Goal: Task Accomplishment & Management: Use online tool/utility

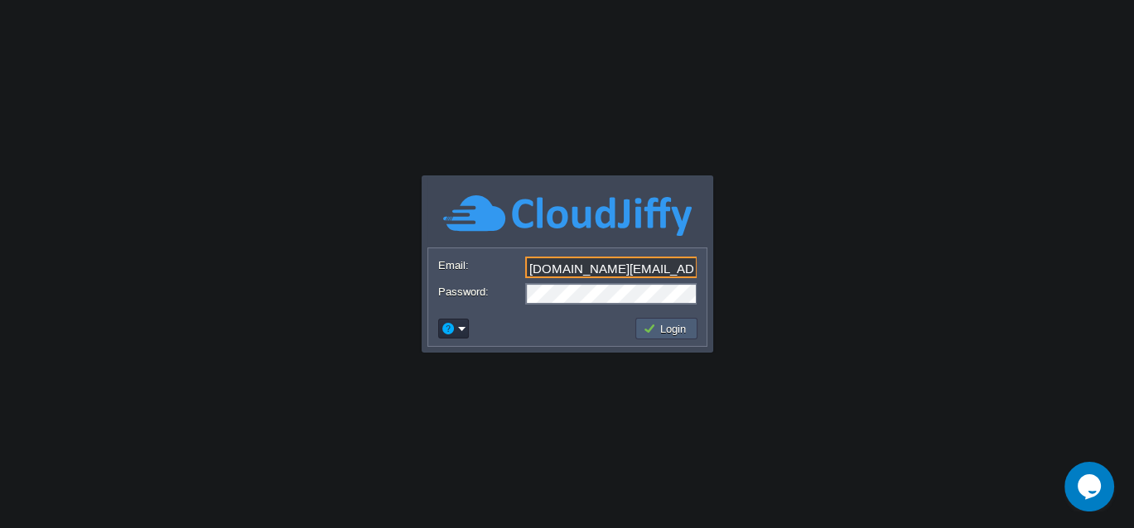
type input "cakiweb.com@gmail.com"
click at [663, 328] on button "Login" at bounding box center [667, 328] width 48 height 15
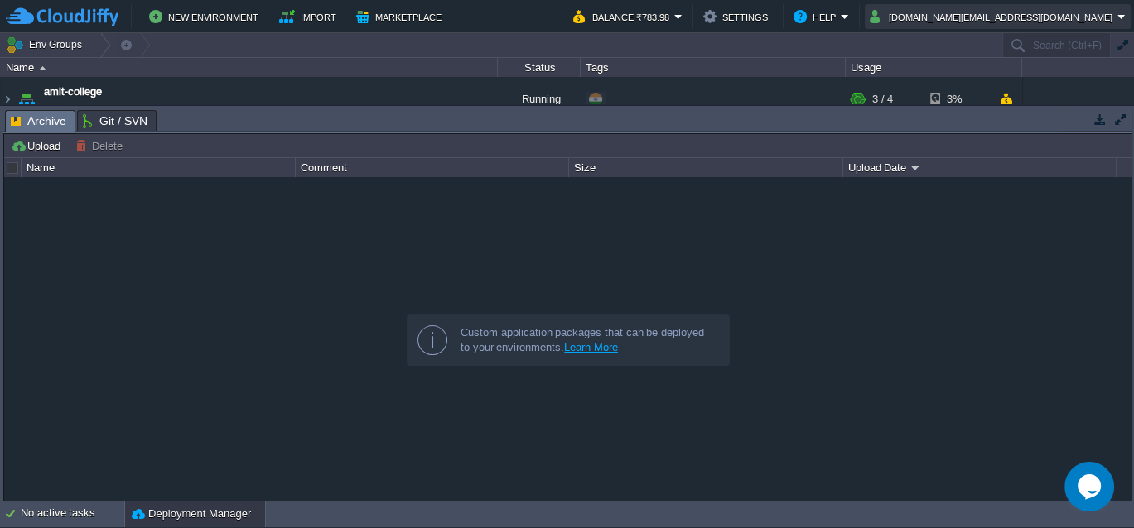
click at [1046, 16] on button "cakiweb.com@gmail.com" at bounding box center [994, 17] width 248 height 20
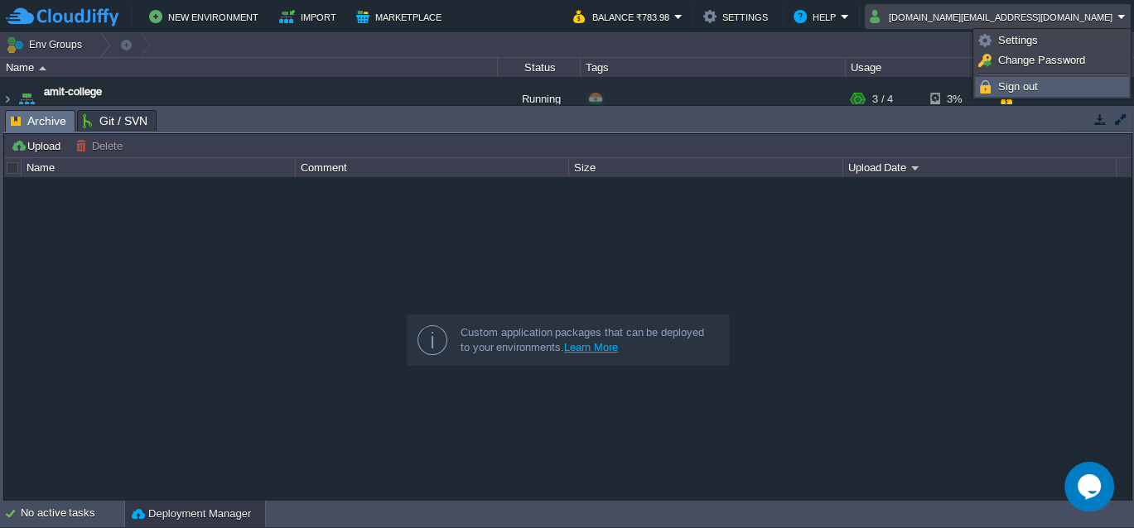
click at [1021, 86] on span "Sign out" at bounding box center [1018, 86] width 40 height 12
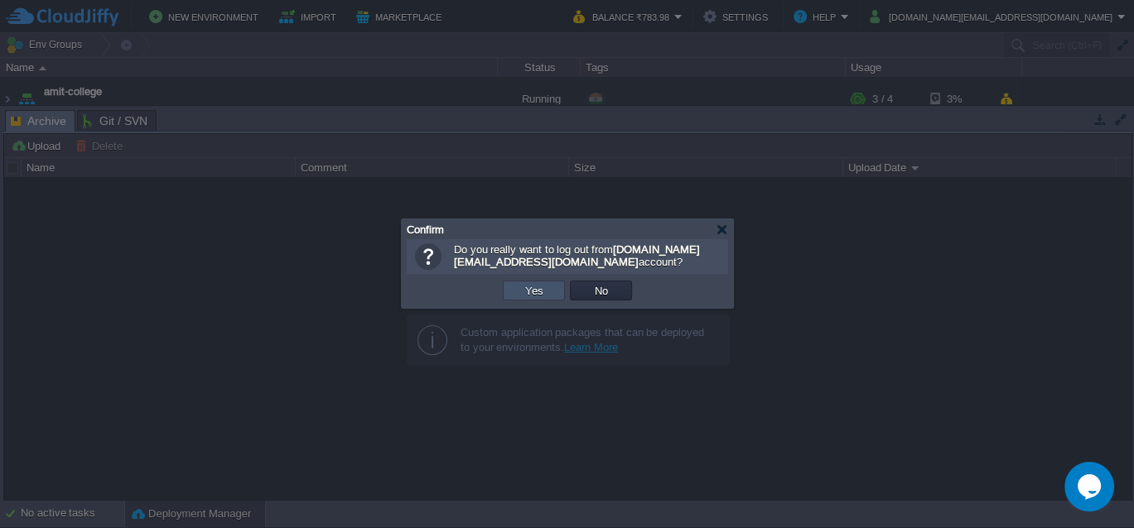
click at [543, 288] on button "Yes" at bounding box center [534, 290] width 28 height 15
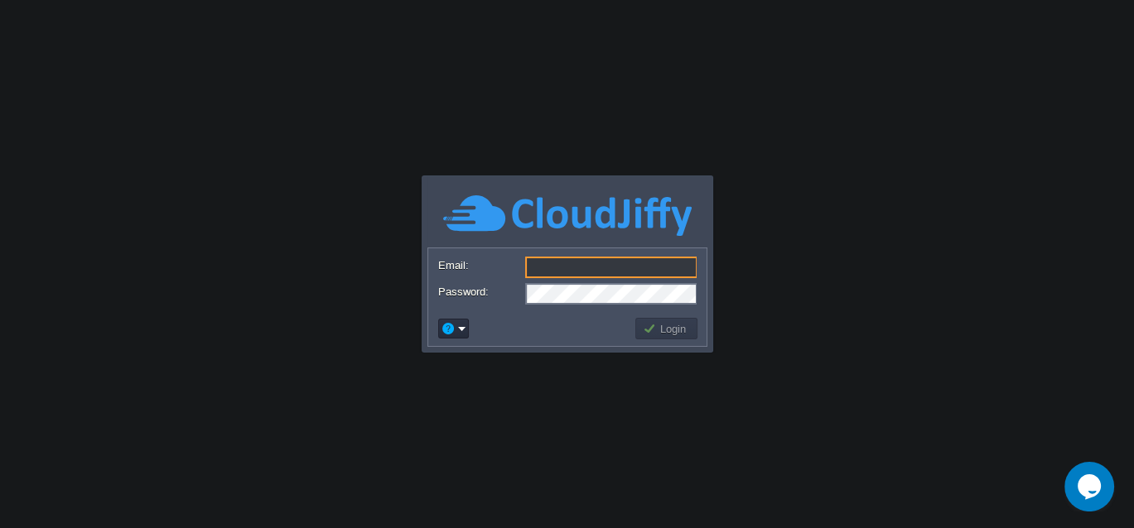
click at [573, 272] on input "Email:" at bounding box center [611, 268] width 172 height 22
paste input "[PERSON_NAME][EMAIL_ADDRESS][PERSON_NAME][DOMAIN_NAME]"
type input "[PERSON_NAME][EMAIL_ADDRESS][PERSON_NAME][DOMAIN_NAME]"
click at [499, 317] on td at bounding box center [534, 329] width 197 height 27
click at [671, 325] on button "Login" at bounding box center [667, 328] width 48 height 15
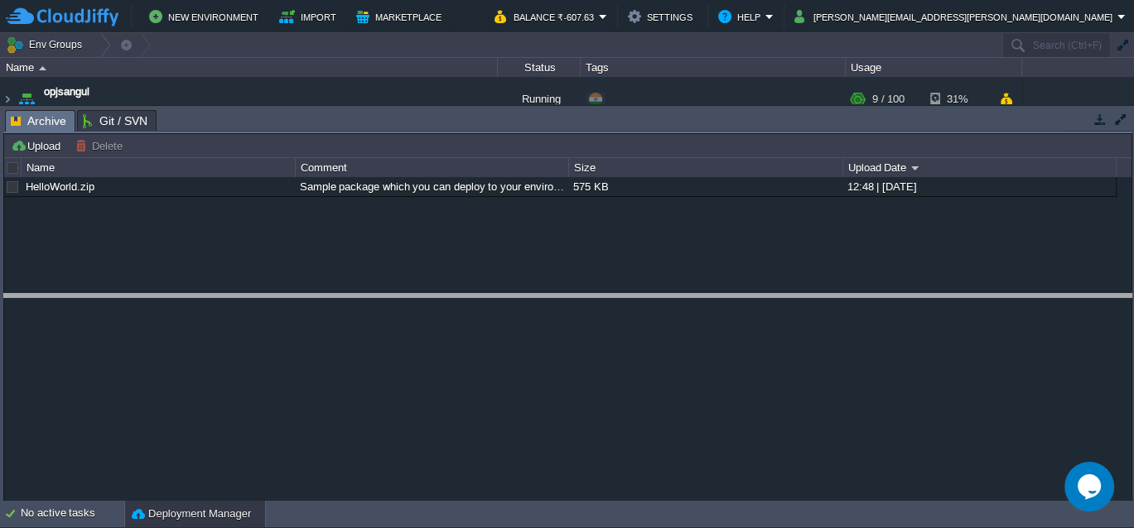
drag, startPoint x: 359, startPoint y: 119, endPoint x: 311, endPoint y: 416, distance: 300.4
click at [311, 416] on body "New Environment Import Marketplace Bonus ₹0.00 Upgrade Account Balance ₹-607.63…" at bounding box center [567, 264] width 1134 height 528
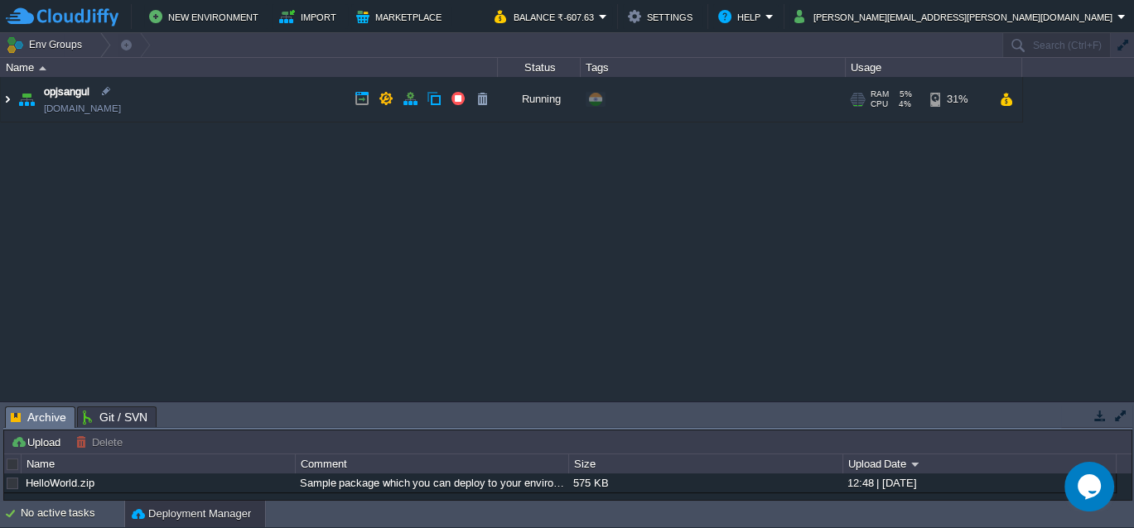
click at [5, 102] on img at bounding box center [7, 99] width 13 height 45
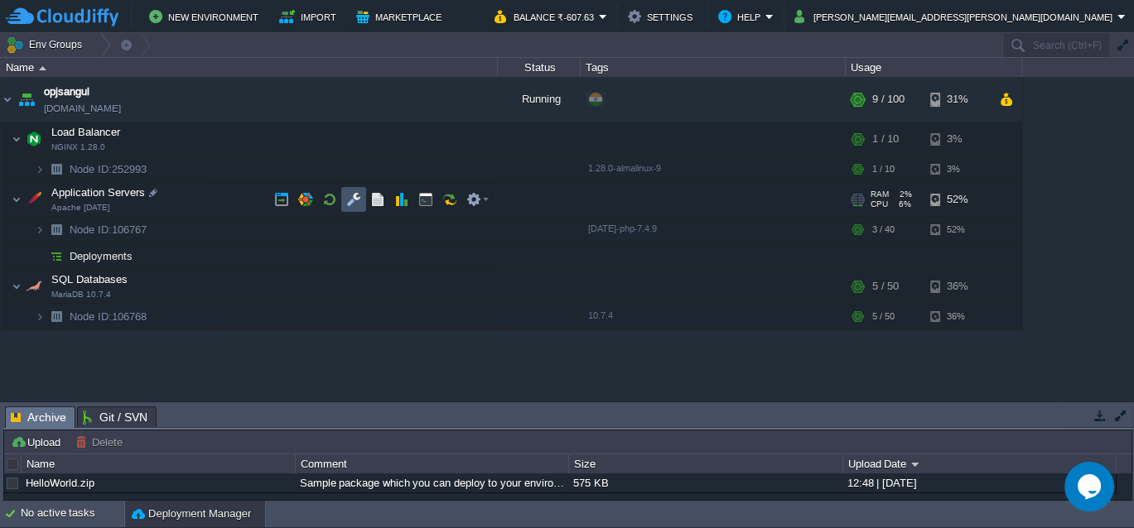
click at [349, 200] on button "button" at bounding box center [353, 199] width 15 height 15
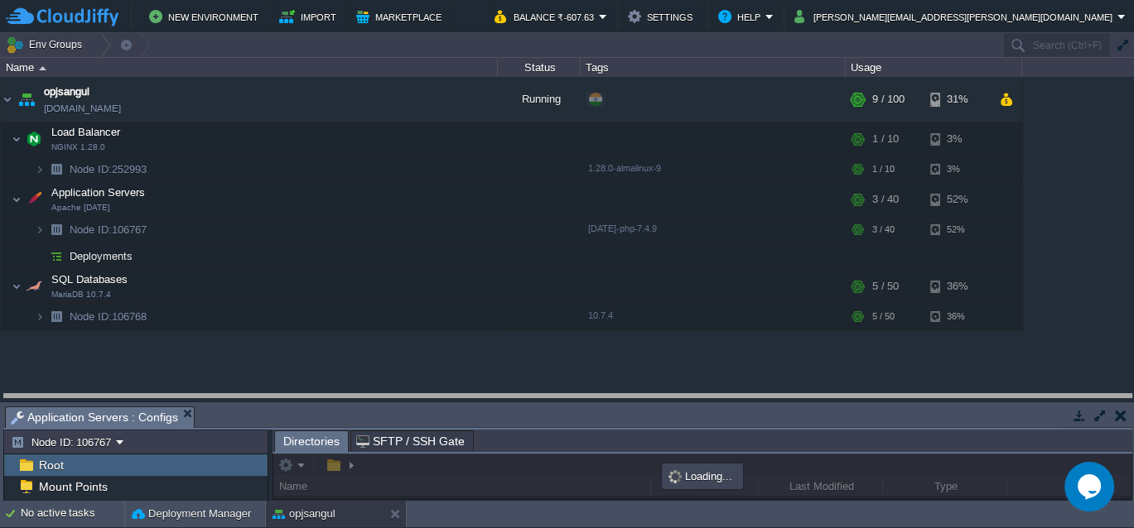
drag, startPoint x: 410, startPoint y: 415, endPoint x: 456, endPoint y: 127, distance: 291.8
click at [456, 127] on body "New Environment Import Marketplace Bonus ₹0.00 Upgrade Account Balance ₹-607.63…" at bounding box center [567, 264] width 1134 height 528
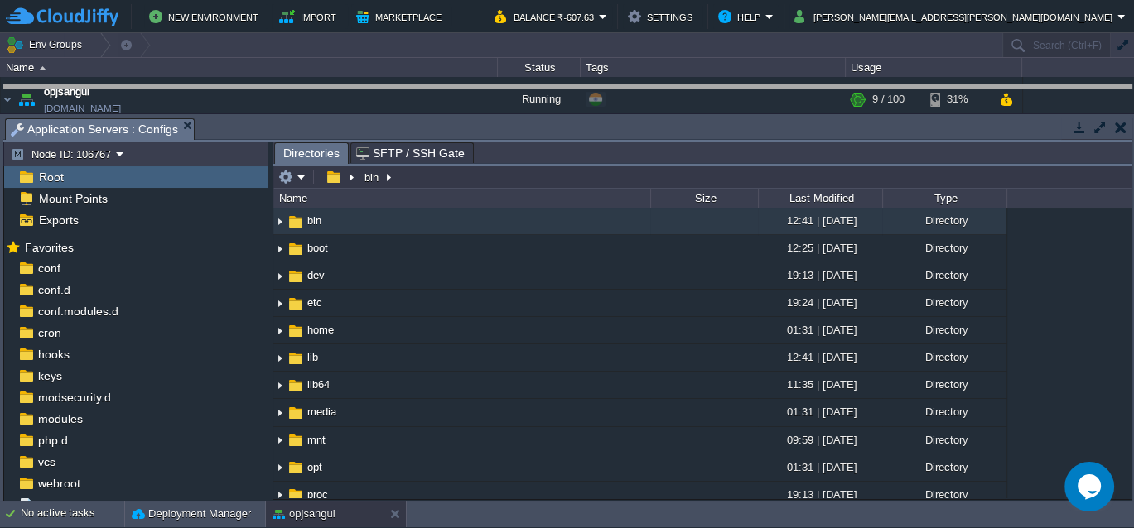
drag, startPoint x: 463, startPoint y: 127, endPoint x: 482, endPoint y: 13, distance: 115.1
click at [482, 13] on body "New Environment Import Marketplace Bonus ₹0.00 Upgrade Account Balance ₹-607.63…" at bounding box center [567, 264] width 1134 height 528
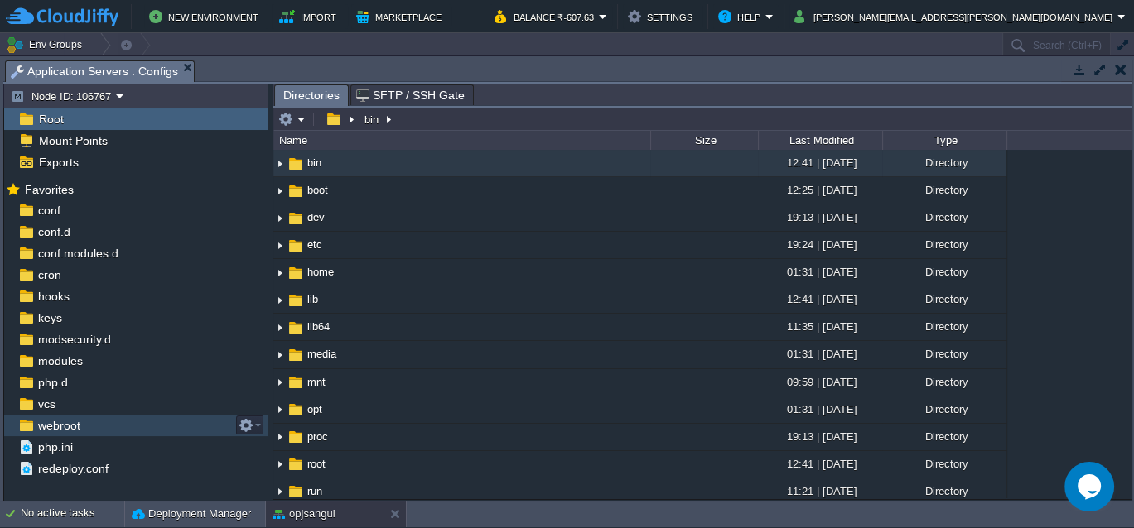
click at [64, 427] on span "webroot" at bounding box center [59, 425] width 48 height 15
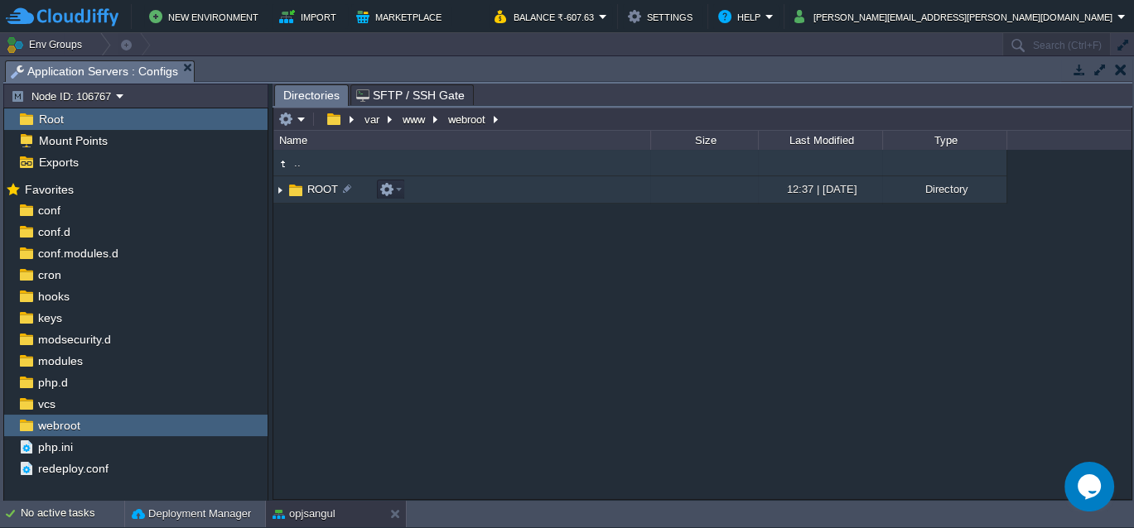
click at [278, 191] on img at bounding box center [279, 190] width 13 height 26
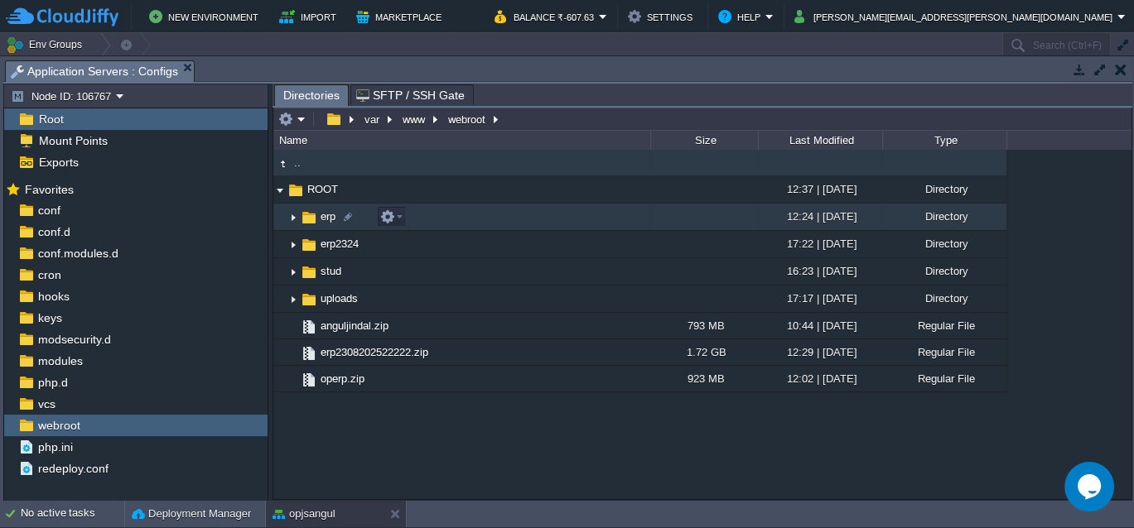
click at [291, 219] on img at bounding box center [293, 218] width 13 height 26
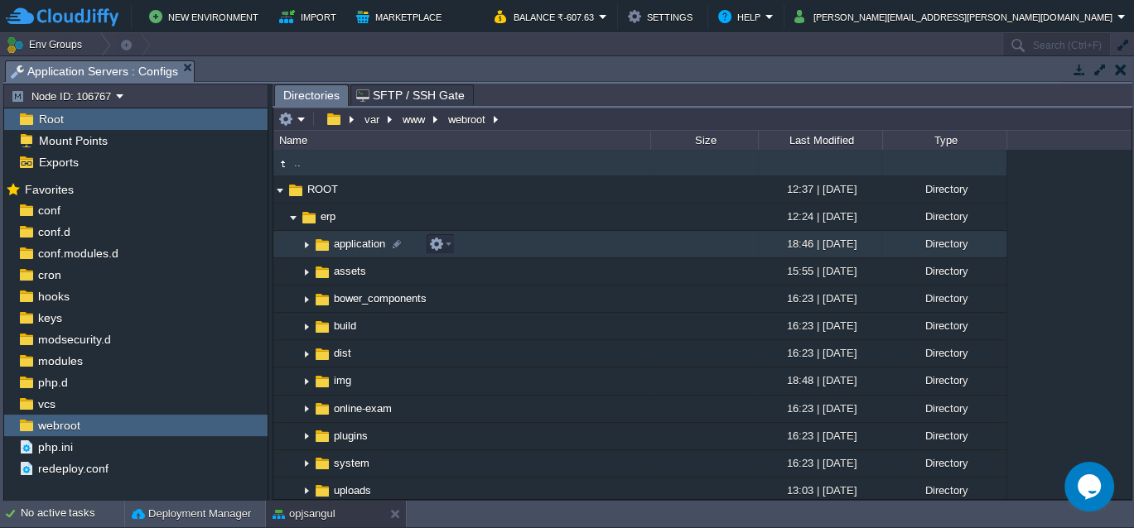
click at [308, 244] on img at bounding box center [306, 245] width 13 height 26
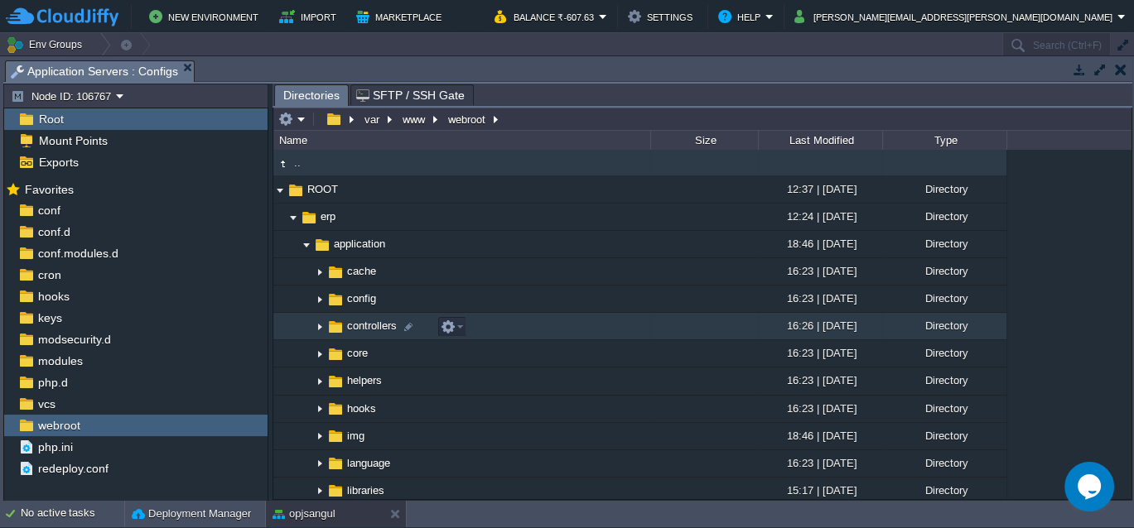
click at [318, 325] on img at bounding box center [319, 327] width 13 height 26
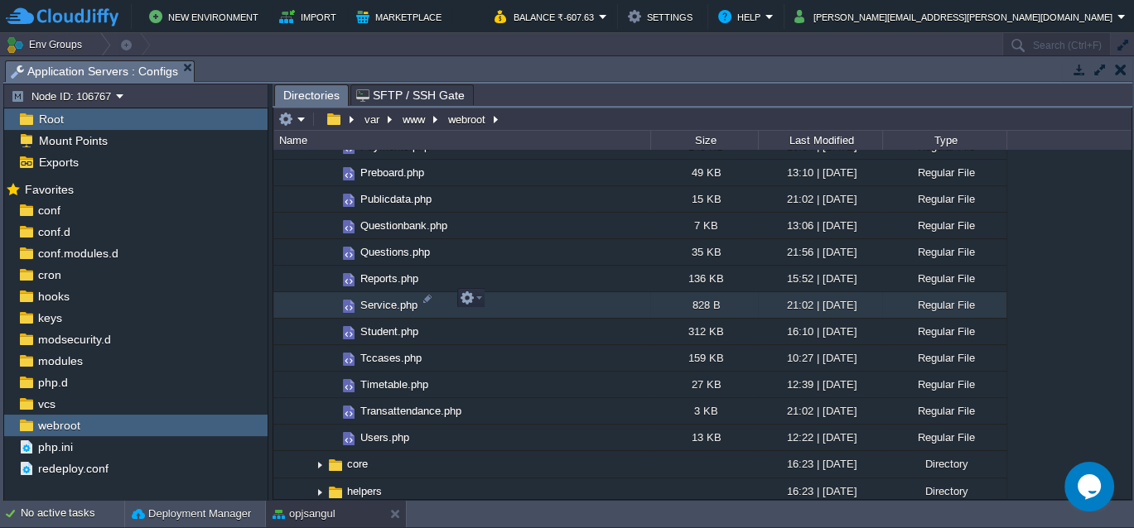
scroll to position [841, 0]
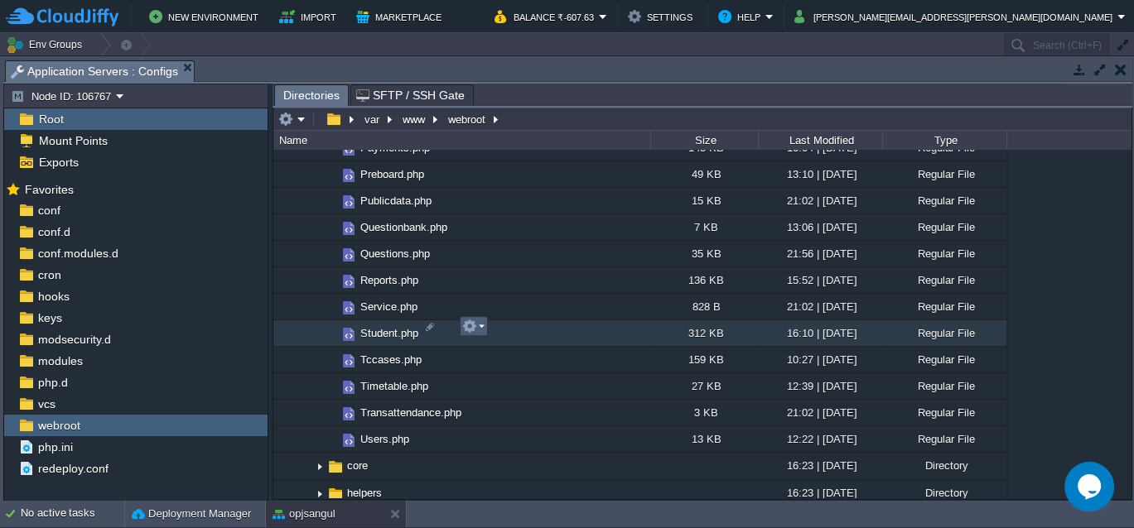
click at [483, 323] on em at bounding box center [473, 326] width 22 height 15
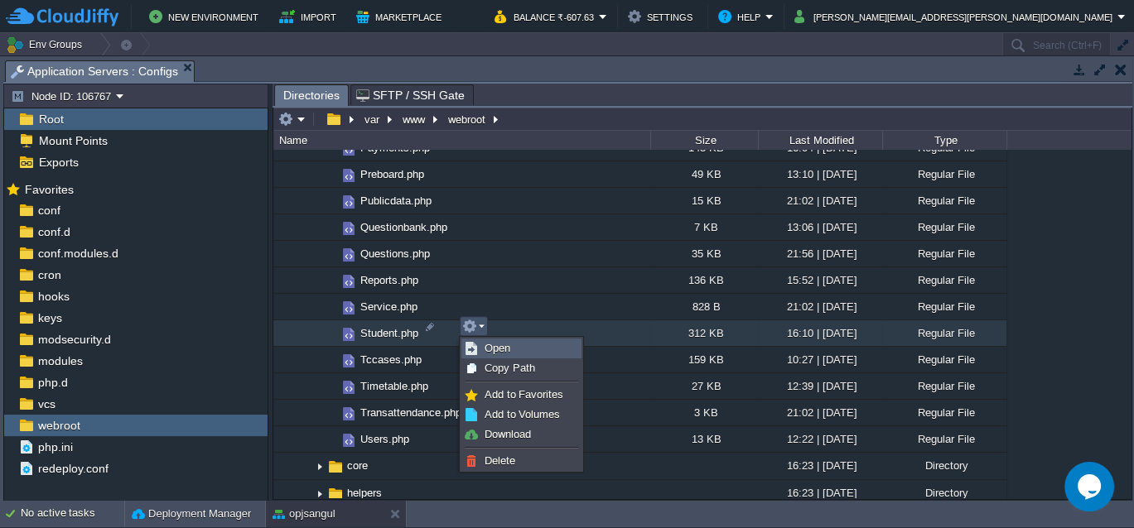
click at [494, 346] on span "Open" at bounding box center [498, 348] width 26 height 12
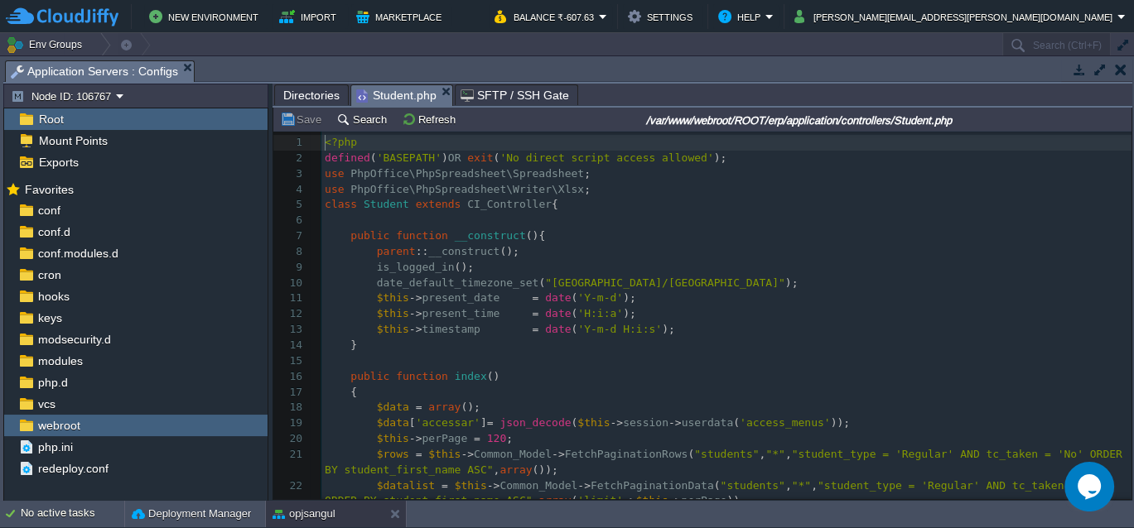
scroll to position [2, 0]
click at [359, 120] on button "Search" at bounding box center [363, 119] width 55 height 15
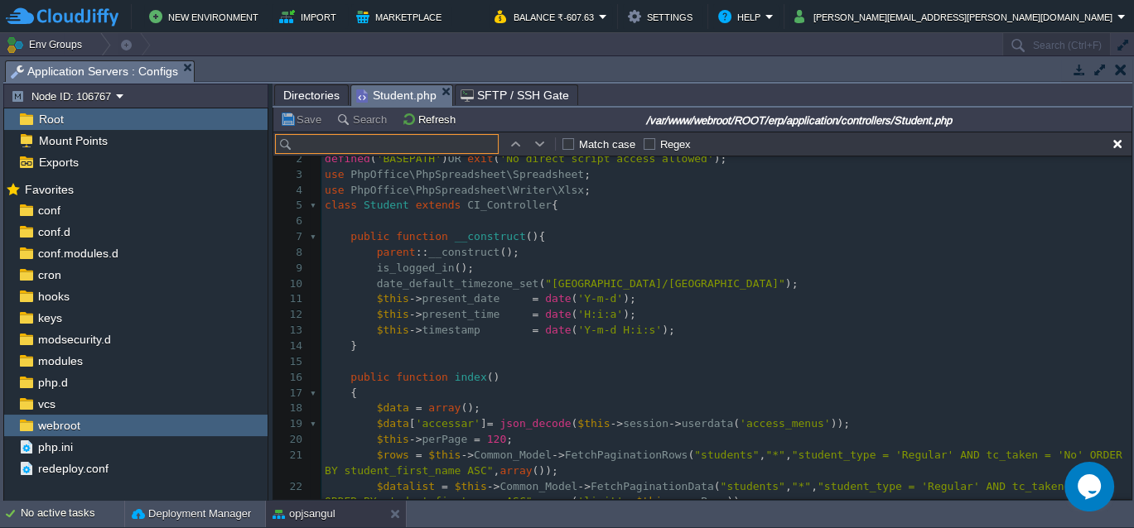
click at [364, 142] on input "text" at bounding box center [387, 144] width 224 height 20
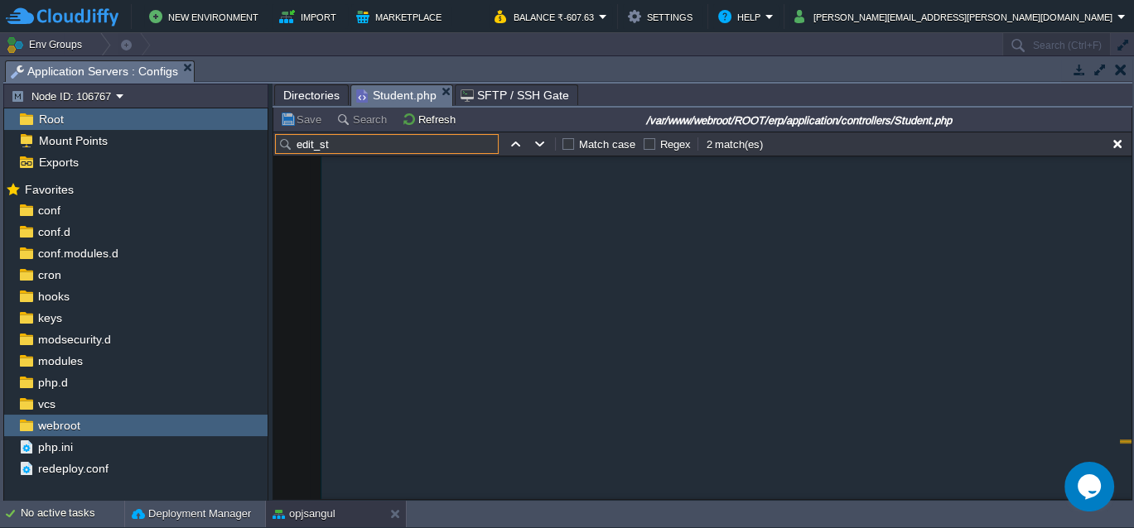
scroll to position [83386, 0]
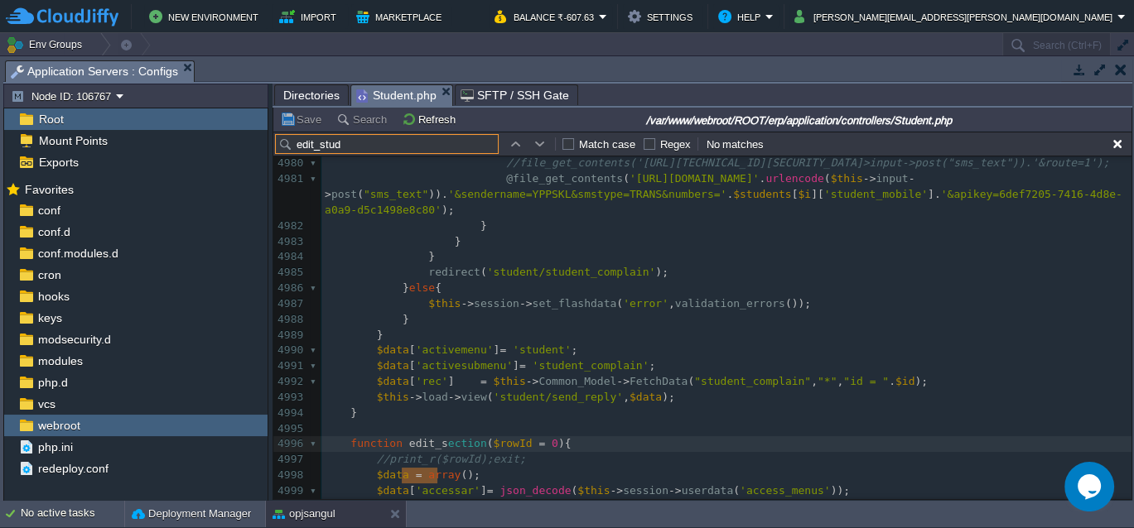
click at [317, 147] on input "edit_stud" at bounding box center [387, 144] width 224 height 20
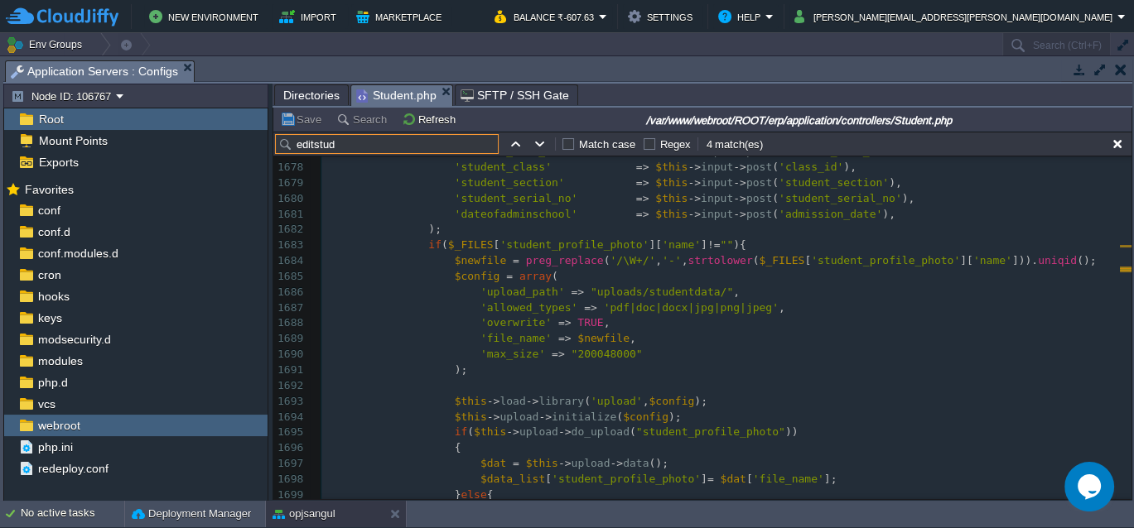
scroll to position [0, 0]
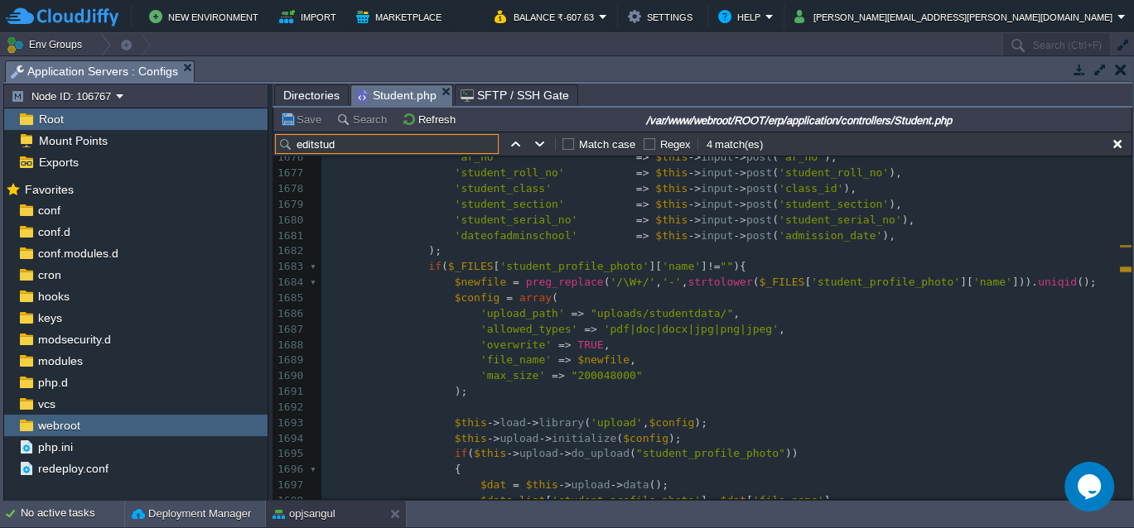
type input "editstud"
click at [581, 363] on div "x function editstud ent ( $student_id = 0 ){ 1666 'migration_certificate' => $t…" at bounding box center [726, 446] width 810 height 937
type textarea "200048000"
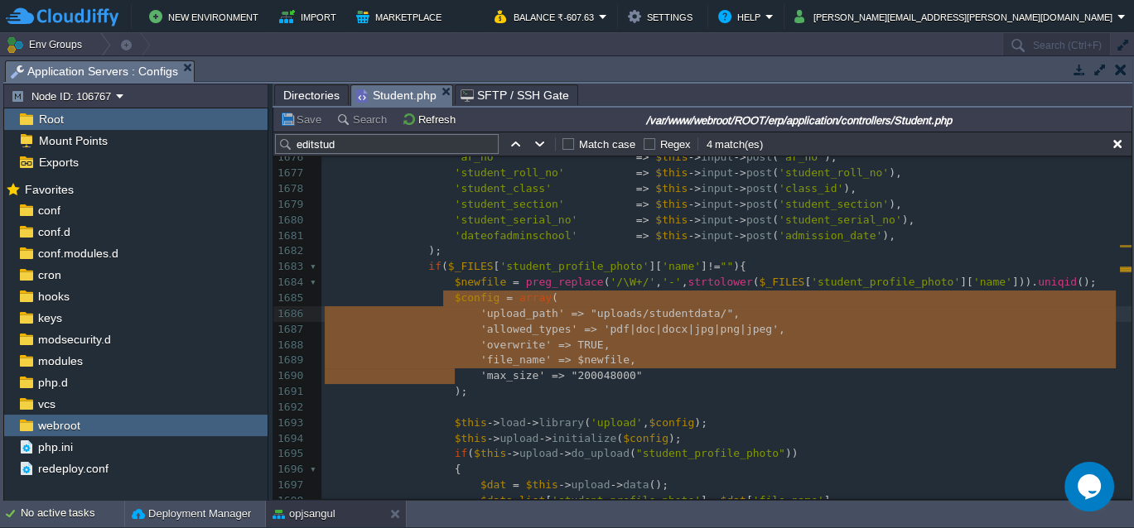
scroll to position [79, 248]
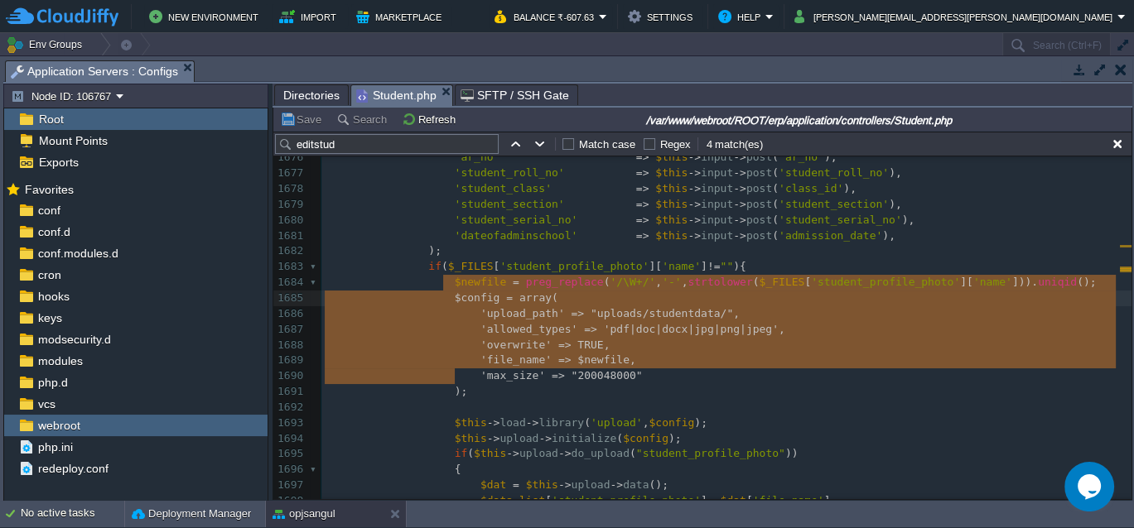
drag, startPoint x: 454, startPoint y: 377, endPoint x: 442, endPoint y: 285, distance: 92.7
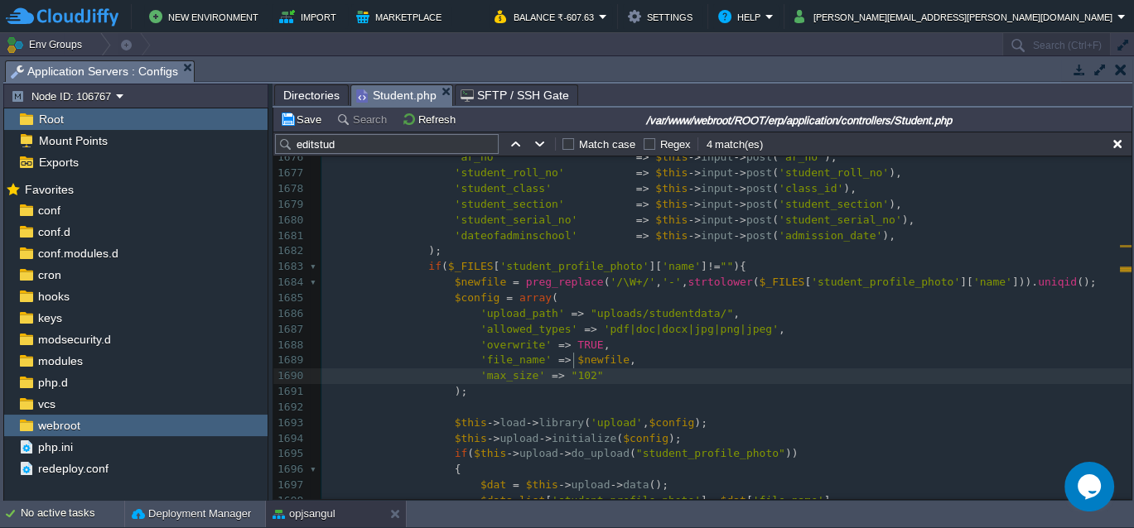
type textarea "1024"
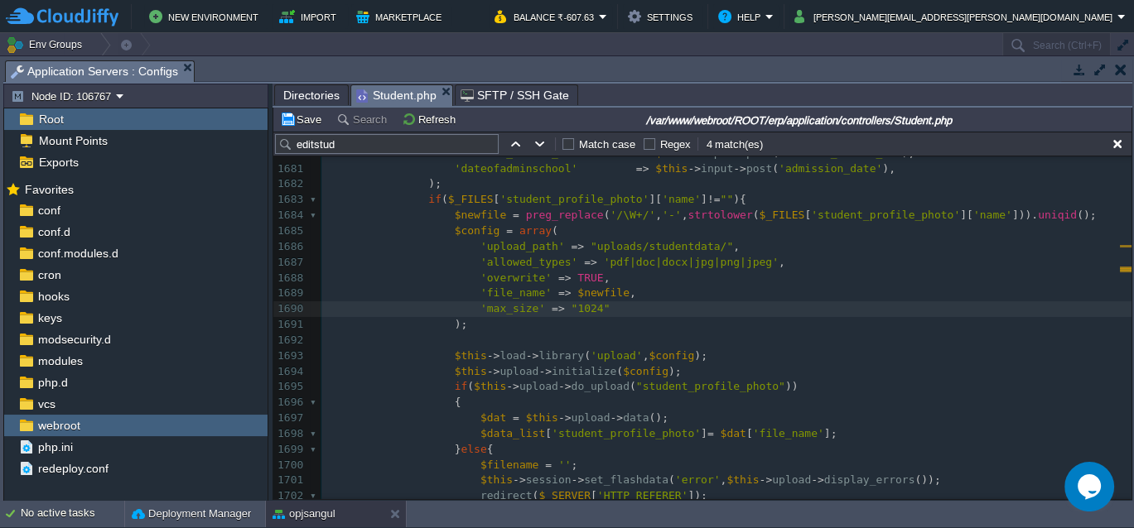
scroll to position [27184, 0]
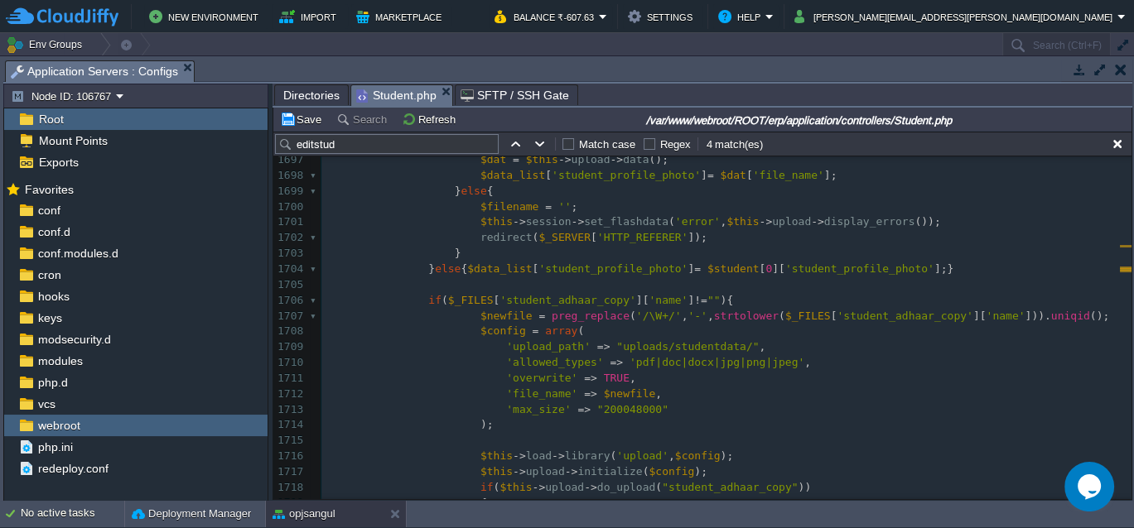
click at [602, 403] on span ""200048000"" at bounding box center [632, 409] width 71 height 12
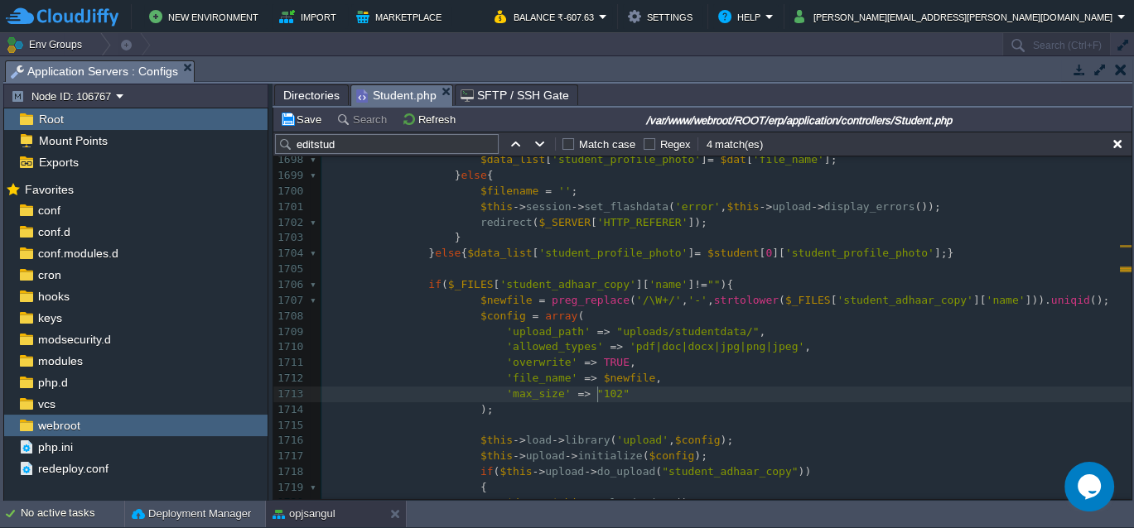
type textarea "1024"
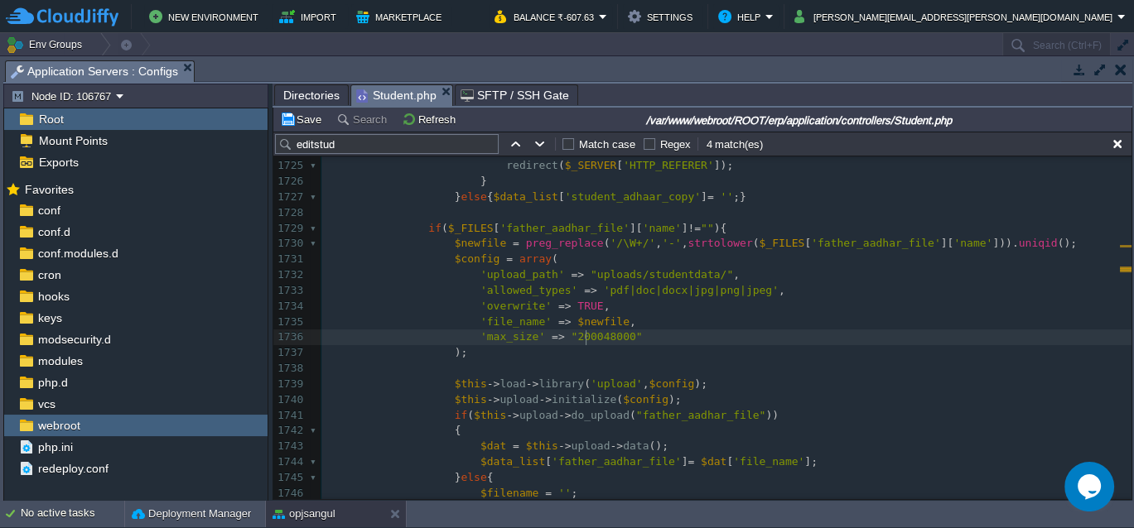
click at [585, 339] on div "xxxxxxxxxx function editstud ent ( $student_id = 0 ){ 1706 if ( $_FILES [ 'stud…" at bounding box center [726, 252] width 810 height 780
type textarea "1024"
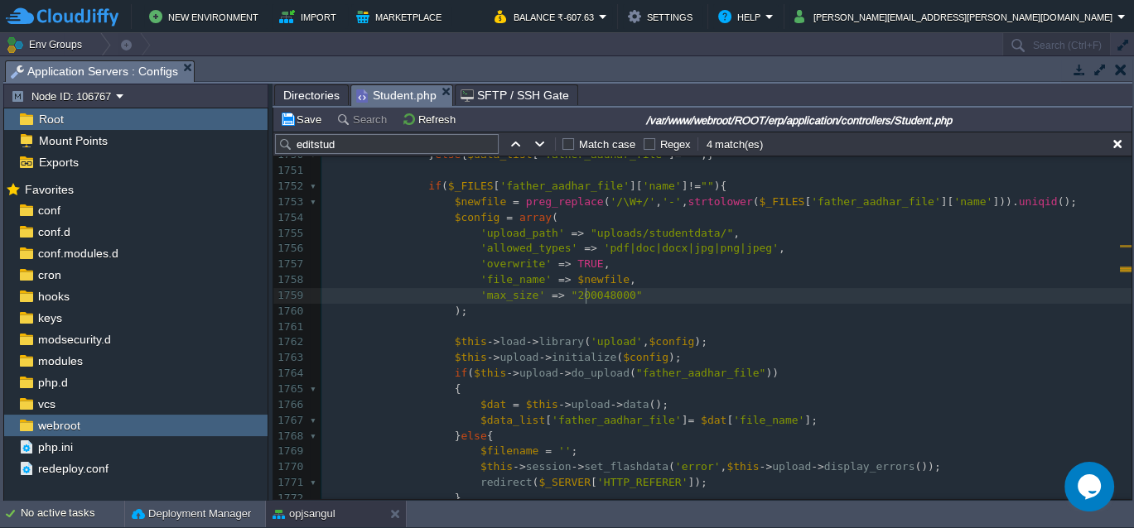
click at [582, 296] on span ""200048000"" at bounding box center [606, 295] width 71 height 12
type textarea "1024"
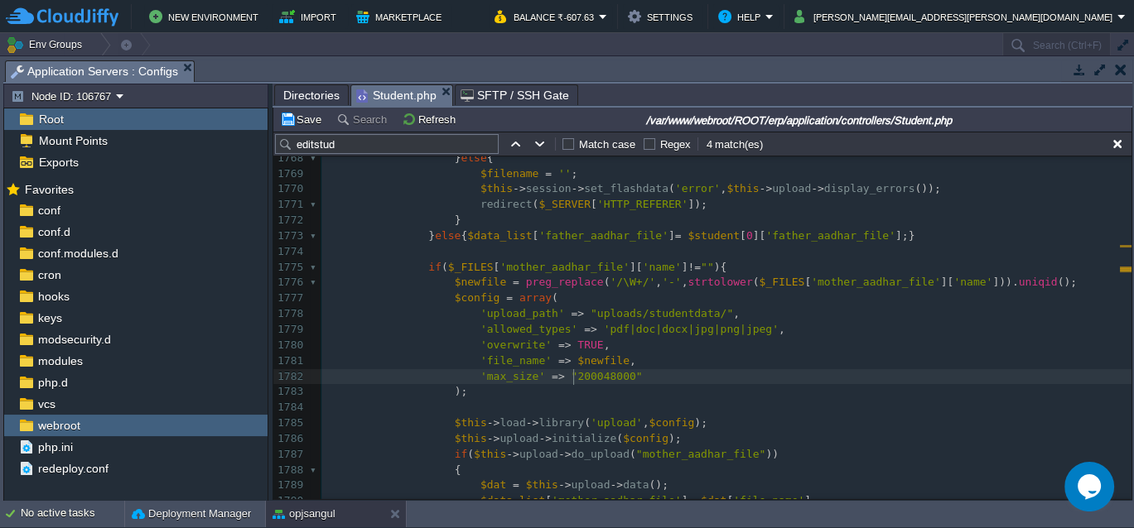
click at [576, 374] on div "xxxxxxxxxx function editstud ent ( $student_id = 0 ){ 1758 'file_name' => $newf…" at bounding box center [726, 321] width 810 height 655
type textarea "1024"
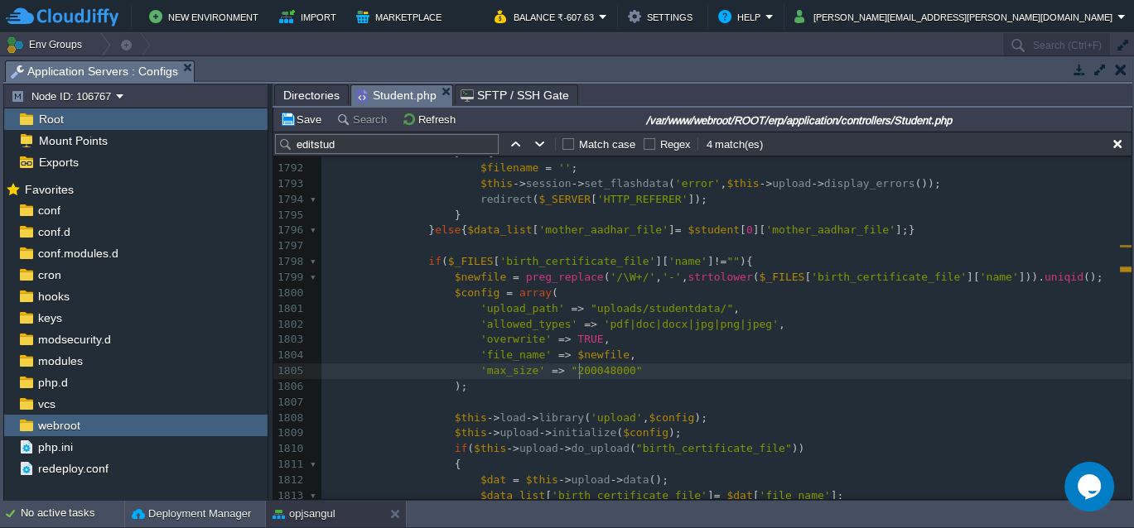
click at [581, 371] on div "xxxxxxxxxx function editstud ent ( $student_id = 0 ){ 1781 'file_name' => $newf…" at bounding box center [726, 316] width 810 height 655
type textarea "1024"
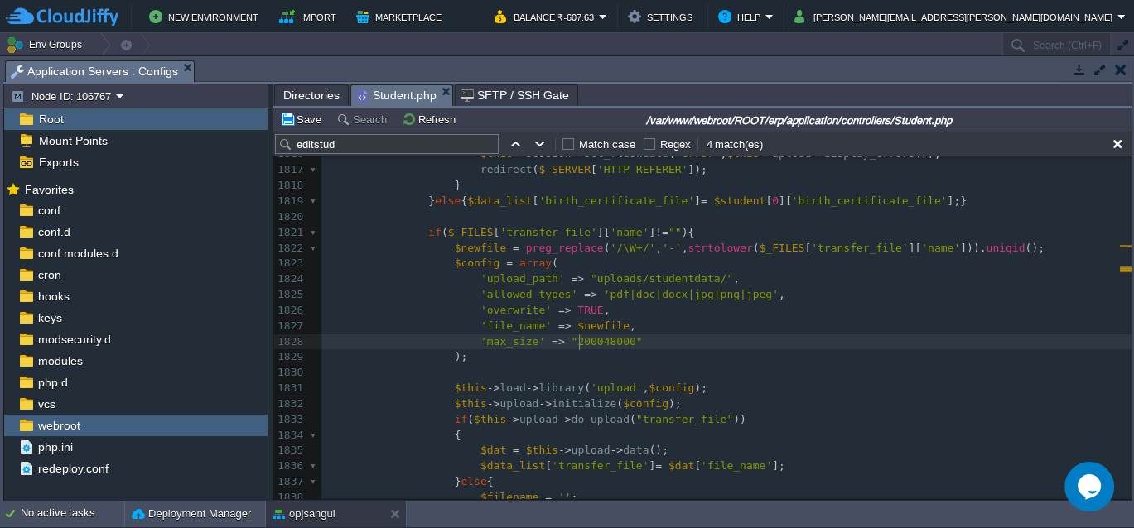
click at [579, 337] on div "xxxxxxxxxx function editstud ent ( $student_id = 0 ){ 1801 'upload_path' => "up…" at bounding box center [726, 280] width 810 height 734
type textarea "1024"
click at [581, 343] on div "xxxxxxxxxx function editstud ent ( $student_id = 0 ){ 1825 'allowed_types' => '…" at bounding box center [726, 287] width 810 height 718
type textarea "1024"
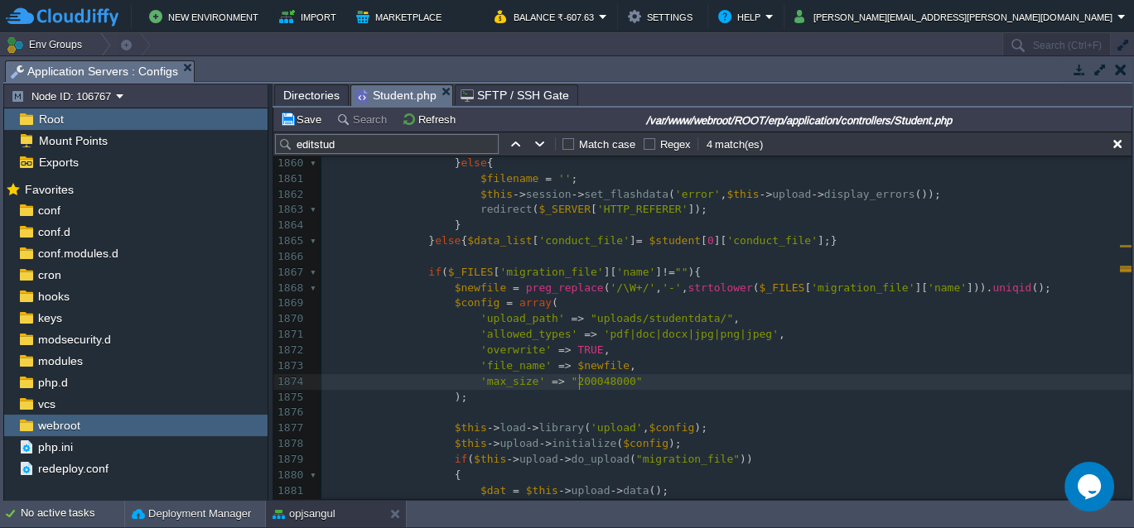
click at [577, 382] on span ""200048000"" at bounding box center [606, 381] width 71 height 12
type textarea "1024"
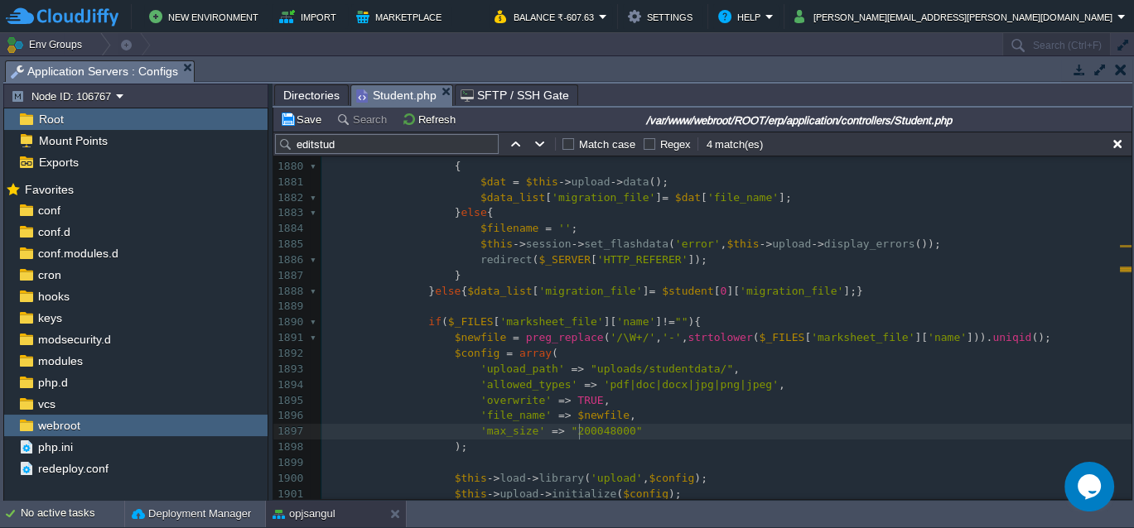
click at [579, 431] on div "xxxxxxxxxx function editstud ent ( $student_id = 0 ){ 1869 $config = array ( 18…" at bounding box center [726, 315] width 810 height 655
type textarea "1024"
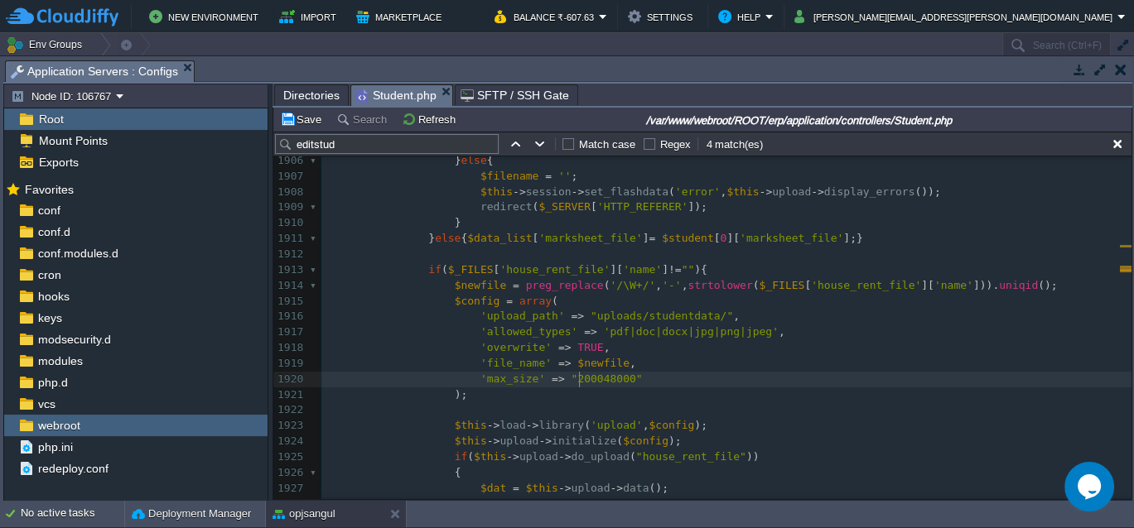
click at [581, 379] on div "xxxxxxxxxx function editstud ent ( $student_id = 0 ){ 1889 ​ 1890 if ( $_FILES …" at bounding box center [726, 270] width 810 height 764
type textarea "1024"
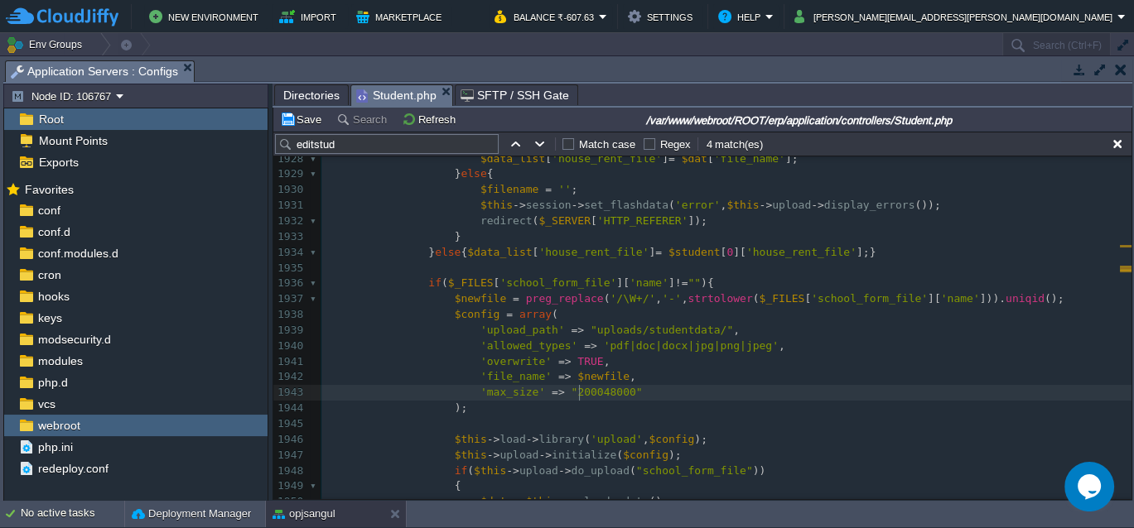
click at [581, 392] on div "xxxxxxxxxx function editstud ent ( $student_id = 0 ){ 1911 } else { $data_list …" at bounding box center [726, 268] width 810 height 764
type textarea "1024"
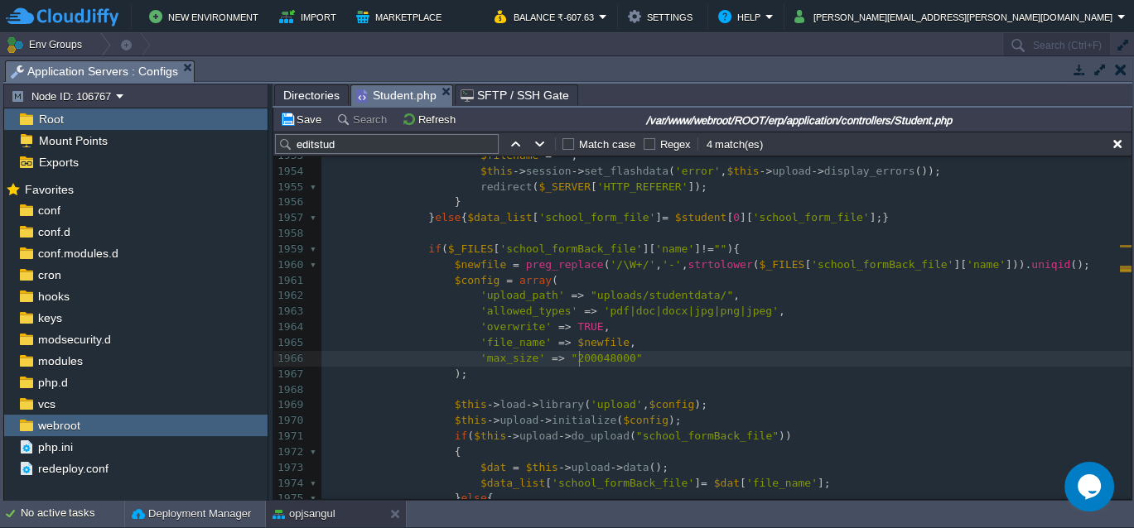
click at [578, 359] on span ""200048000"" at bounding box center [606, 358] width 71 height 12
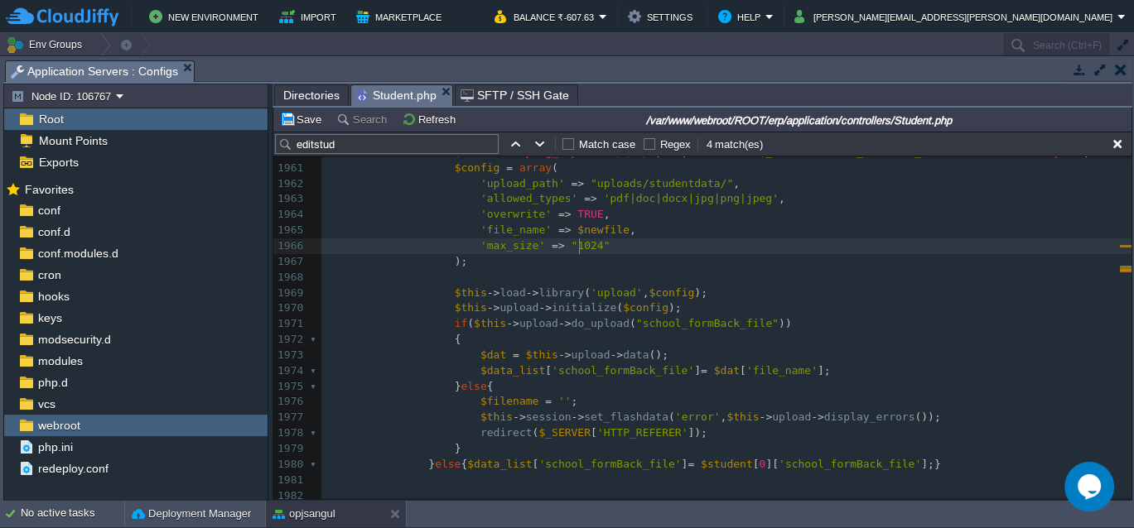
type textarea "1024"
drag, startPoint x: 314, startPoint y: 143, endPoint x: 296, endPoint y: 144, distance: 18.2
click at [296, 144] on input "editstud" at bounding box center [387, 144] width 224 height 20
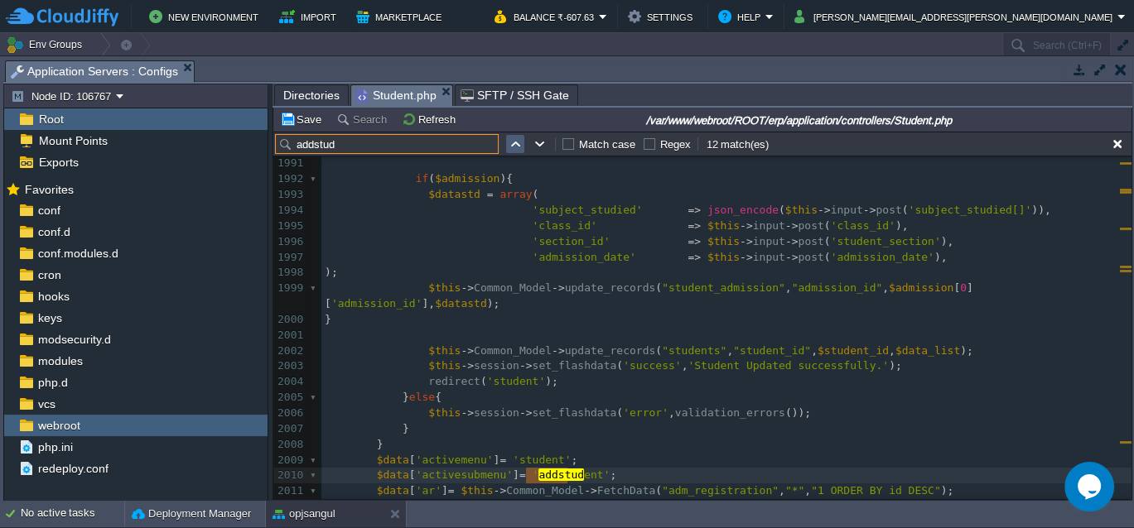
type input "addstud"
click at [517, 142] on button "button" at bounding box center [515, 144] width 15 height 15
type textarea "addstud"
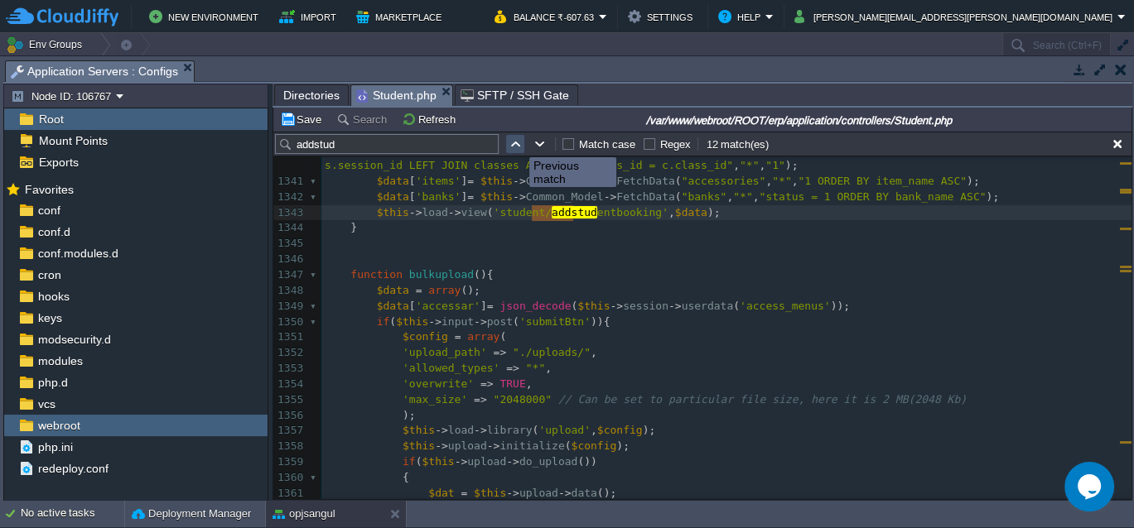
click at [517, 142] on button "button" at bounding box center [515, 144] width 15 height 15
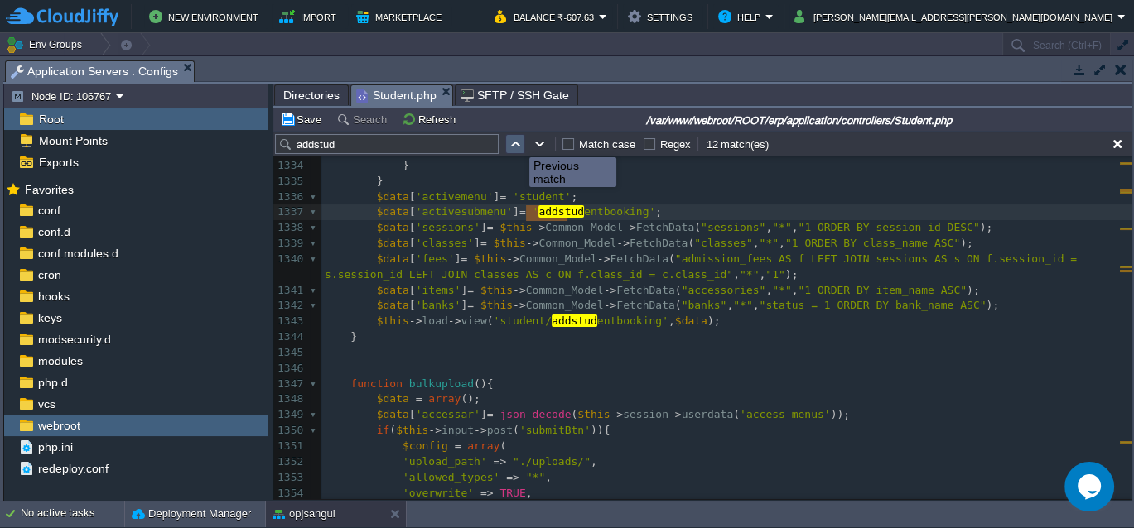
click at [517, 142] on button "button" at bounding box center [515, 144] width 15 height 15
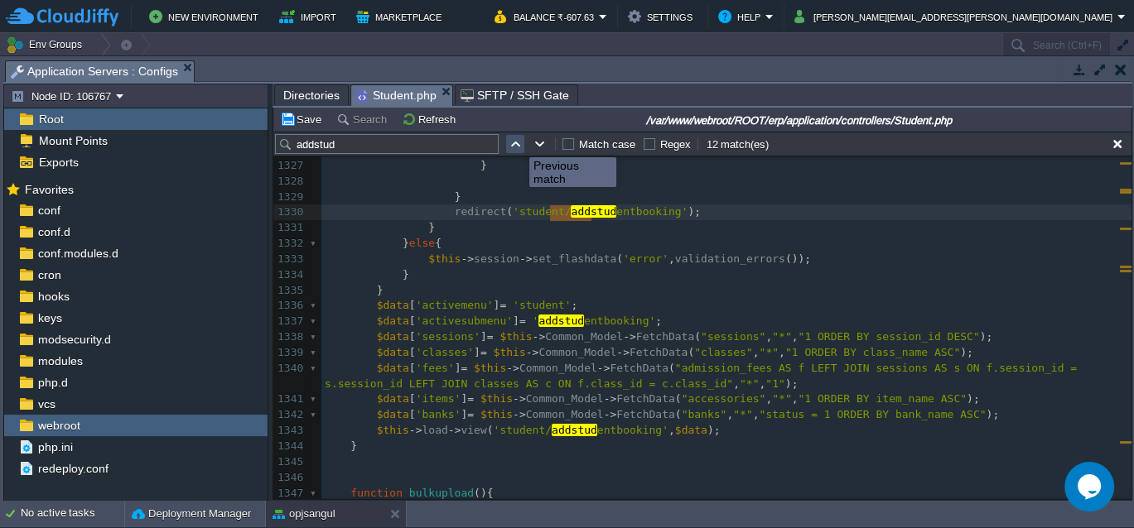
click at [517, 142] on button "button" at bounding box center [515, 144] width 15 height 15
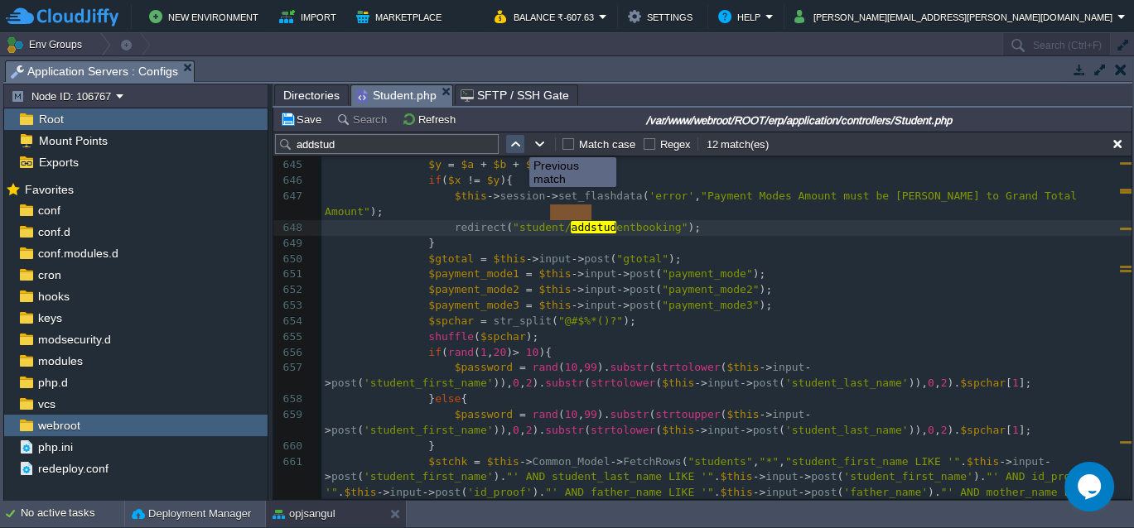
click at [517, 142] on button "button" at bounding box center [515, 144] width 15 height 15
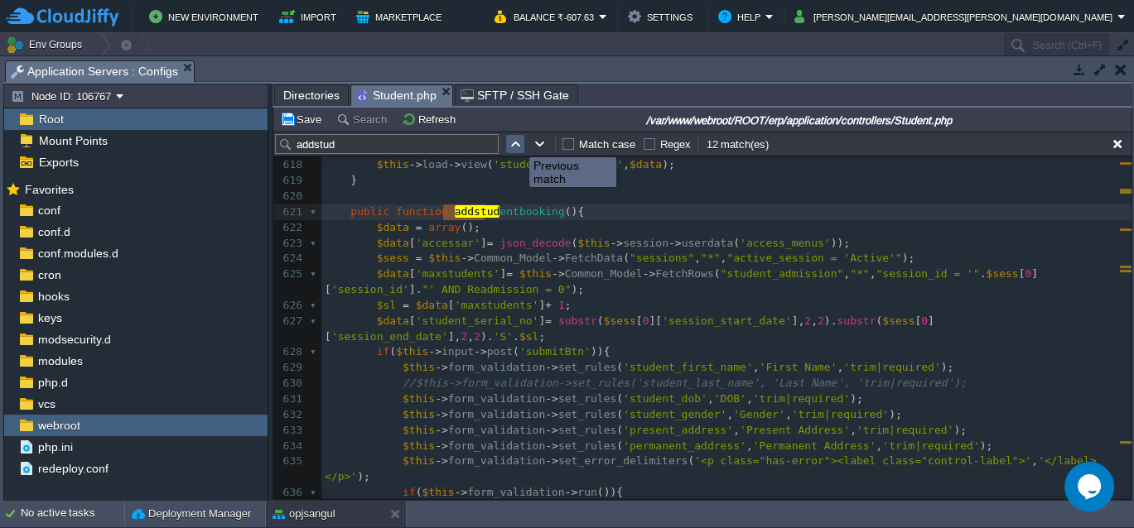
click at [517, 142] on button "button" at bounding box center [515, 144] width 15 height 15
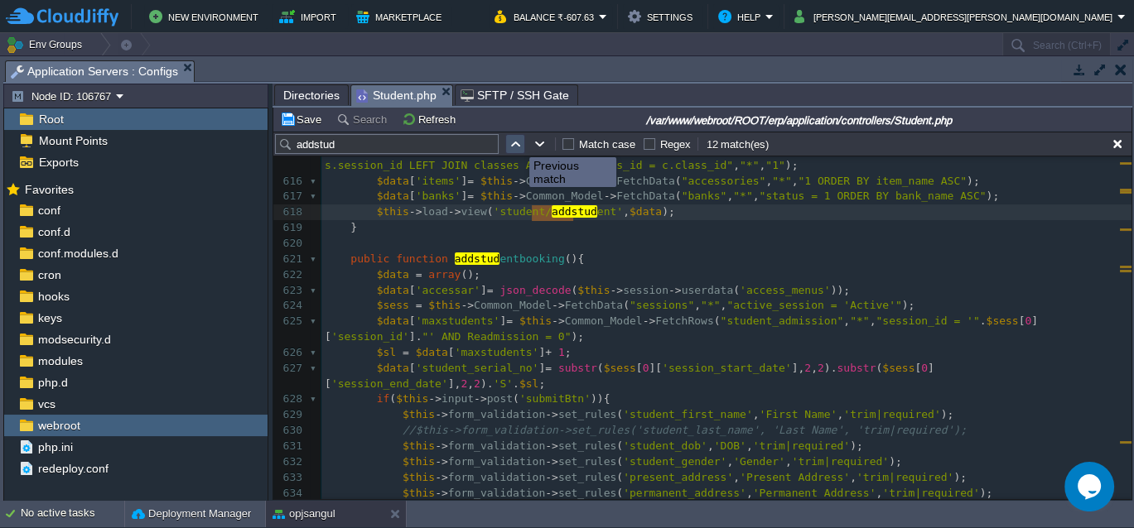
click at [517, 142] on button "button" at bounding box center [515, 144] width 15 height 15
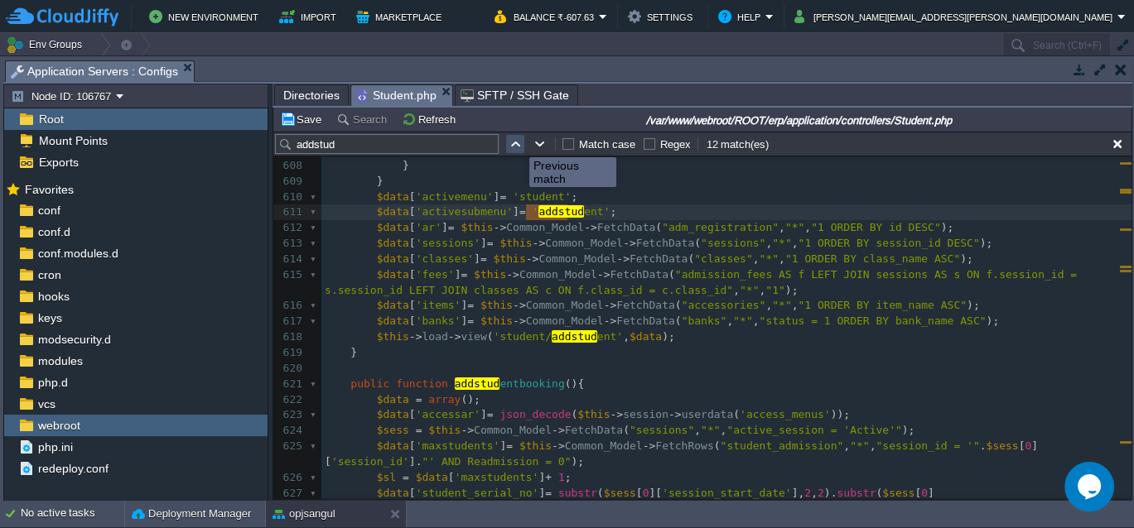
click at [517, 142] on button "button" at bounding box center [515, 144] width 15 height 15
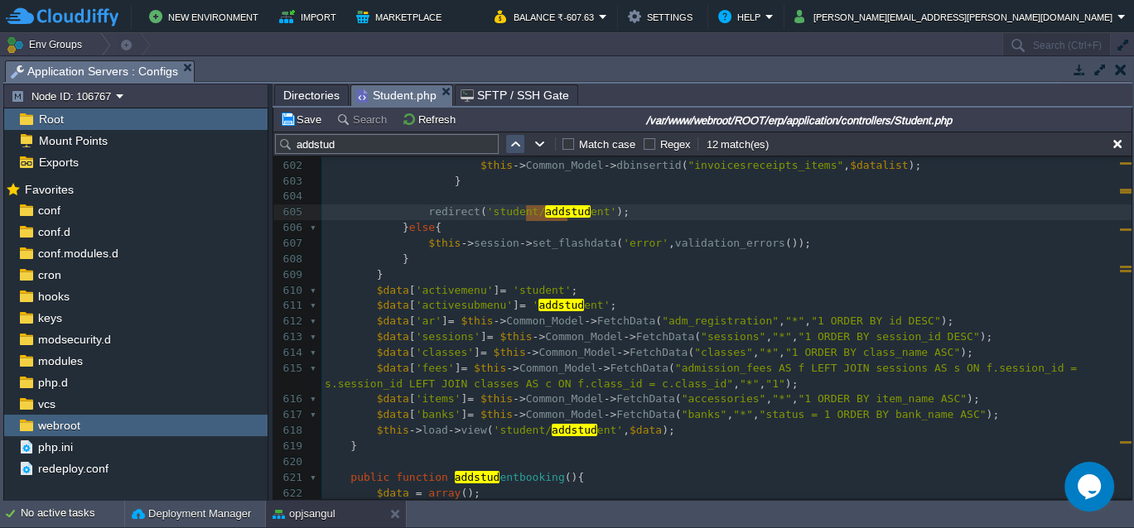
click at [517, 142] on button "button" at bounding box center [515, 144] width 15 height 15
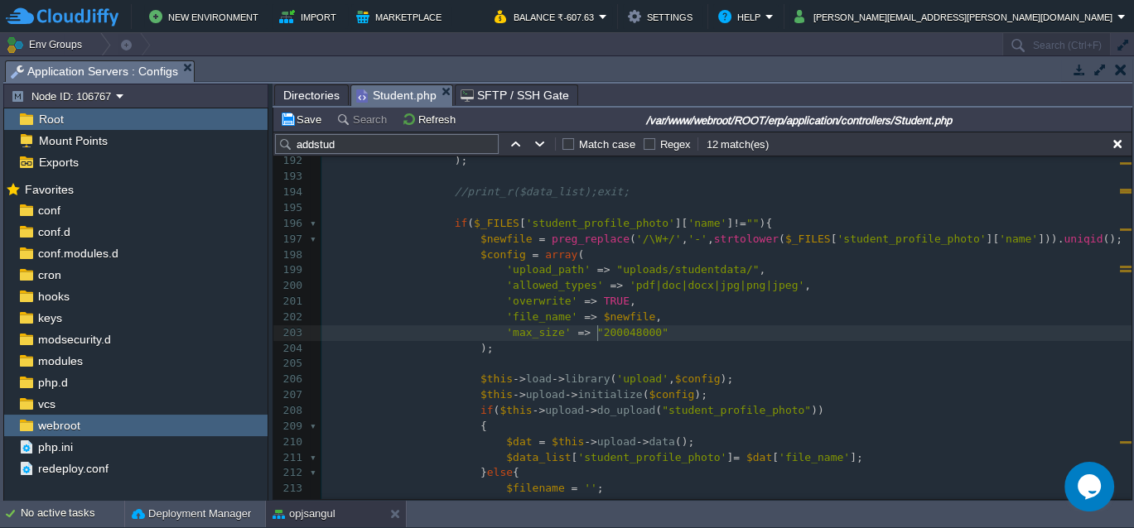
click at [597, 330] on div "xxxxxxxxxx public function addstud ent (){ 169 'birth_certificate' => $this -> …" at bounding box center [726, 224] width 810 height 890
type textarea "1024"
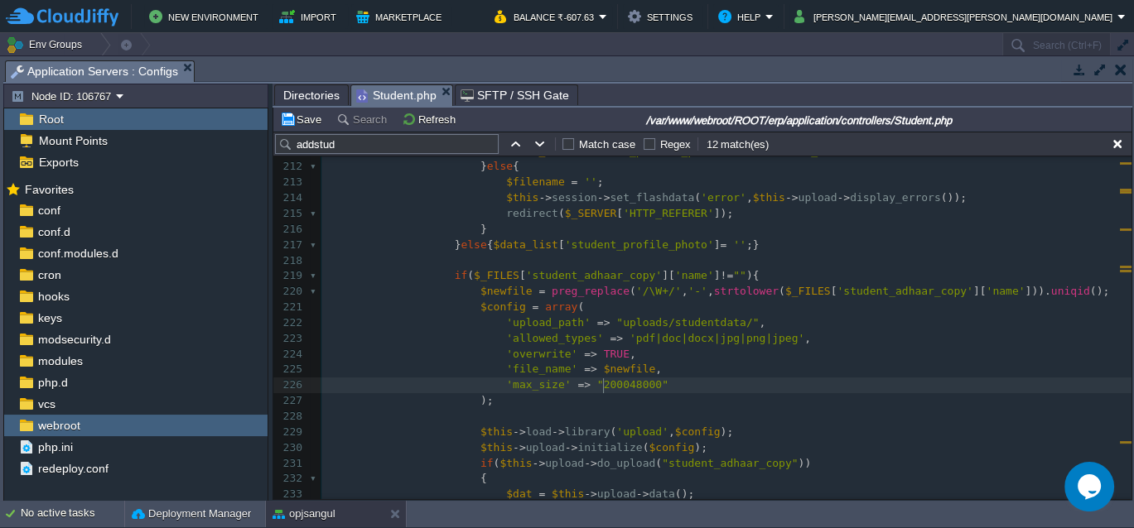
click at [603, 385] on div "xxxxxxxxxx public function addstud ent (){ 190 'student_roll_no' => $this -> in…" at bounding box center [726, 229] width 810 height 827
type textarea "1024"
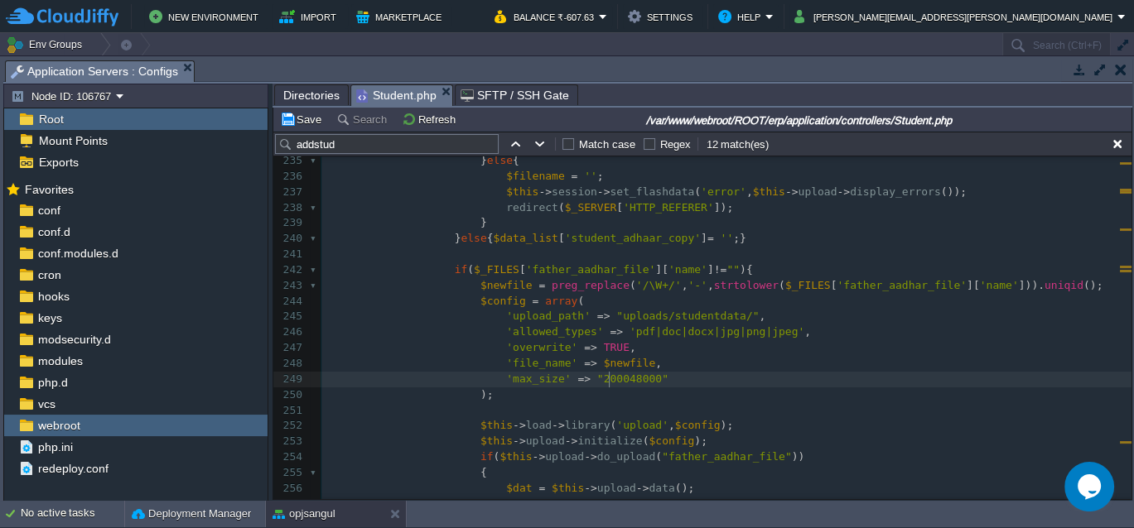
click at [606, 378] on span ""200048000"" at bounding box center [632, 379] width 71 height 12
type textarea "1024"
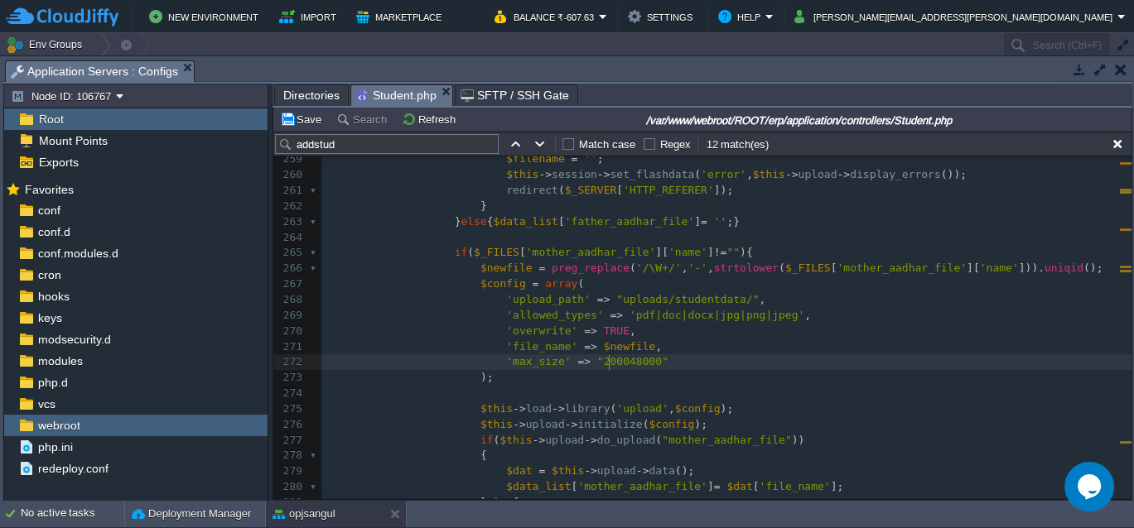
click at [609, 364] on div "xxxxxxxxxx public function addstud ent (){ 232 { 233 $dat = $this -> upload -> …" at bounding box center [726, 199] width 810 height 937
type textarea "1024"
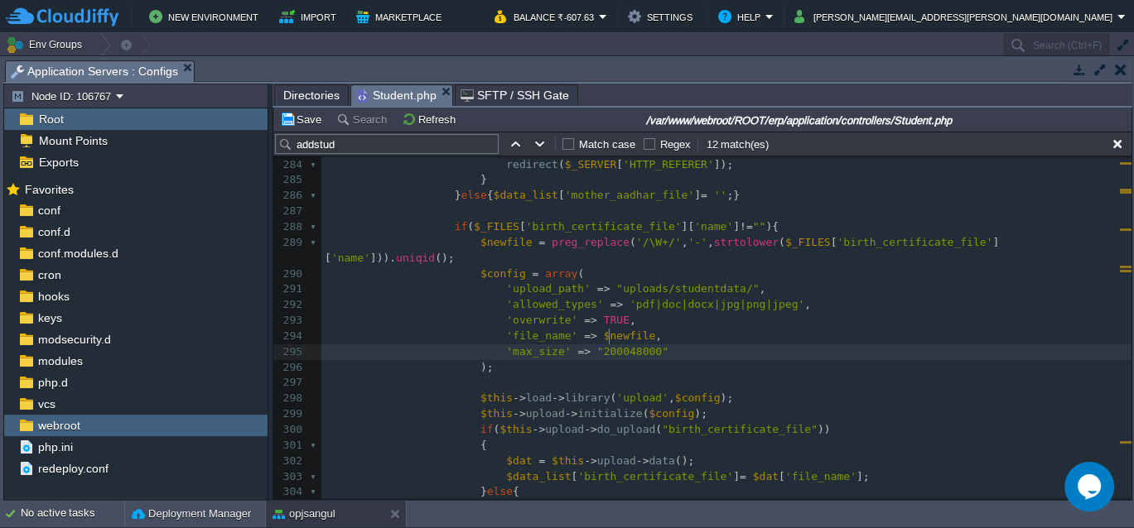
click at [610, 335] on div "xxxxxxxxxx public function addstud ent (){ 256 $dat = $this -> upload -> data (…" at bounding box center [726, 188] width 810 height 937
type textarea "1024"
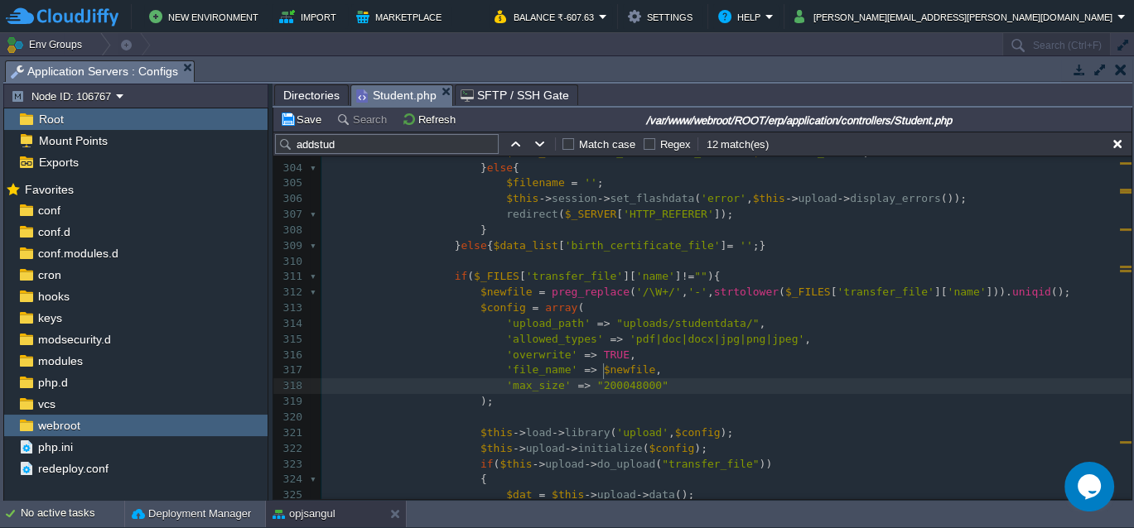
click at [605, 375] on div "xxxxxxxxxx public function addstud ent (){ 281 } else { 282 $filename = '' ; 28…" at bounding box center [726, 245] width 810 height 921
type textarea "1024"
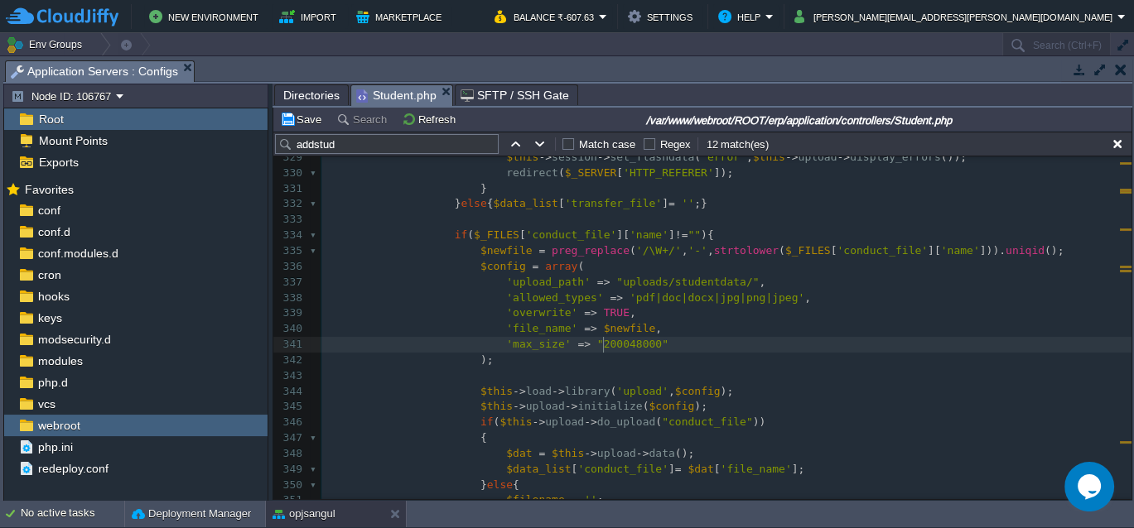
click at [603, 342] on div "xxxxxxxxxx public function addstud ent (){ 304 } else { 305 $filename = '' ; 30…" at bounding box center [726, 205] width 810 height 890
type textarea "1024"
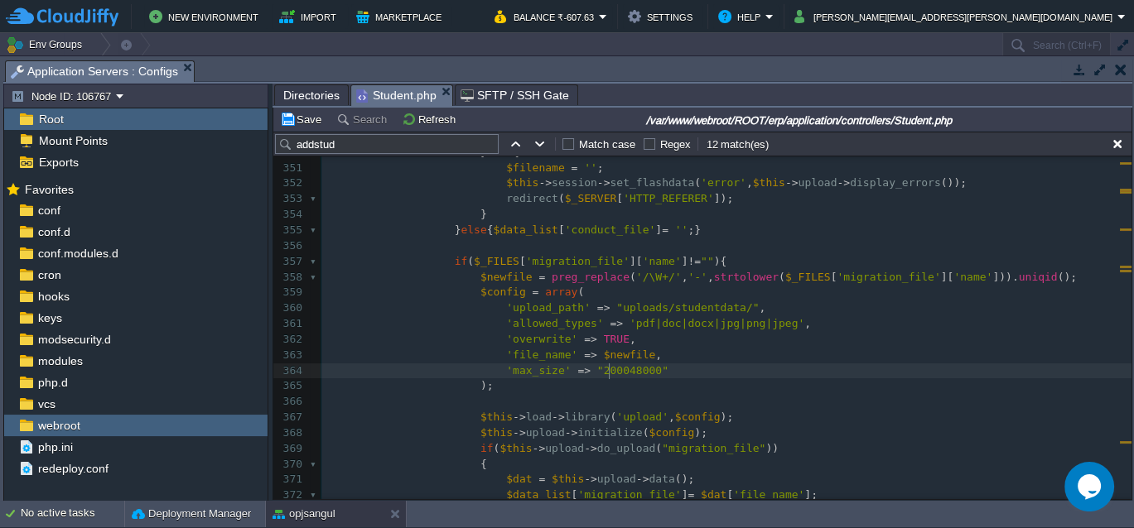
click at [606, 370] on span ""200048000"" at bounding box center [632, 370] width 71 height 12
type textarea "1024"
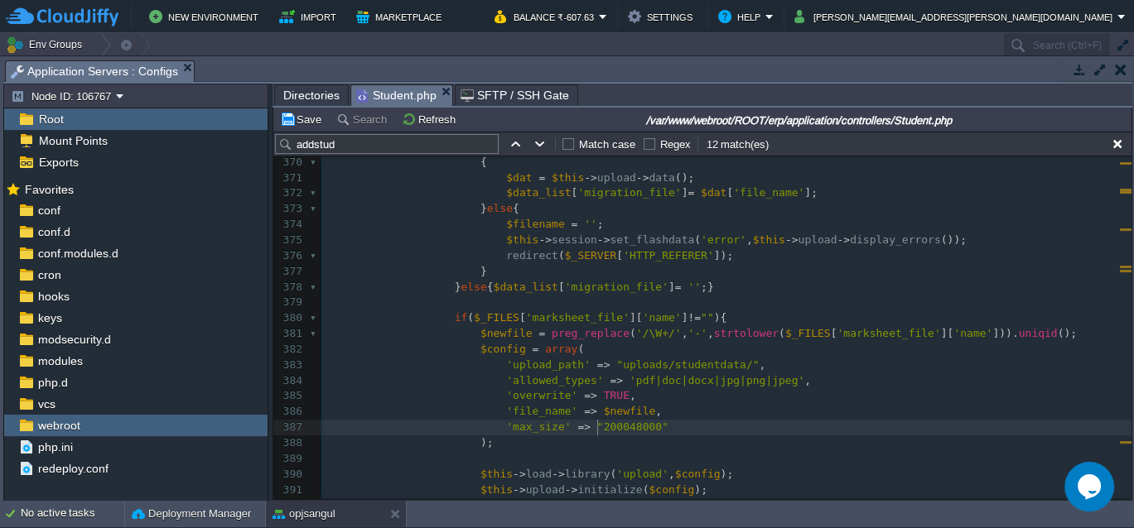
click at [597, 427] on div "xxxxxxxxxx public function addstud ent (){ 351 $filename = '' ; 352 $this -> se…" at bounding box center [726, 256] width 810 height 796
type textarea "1024"
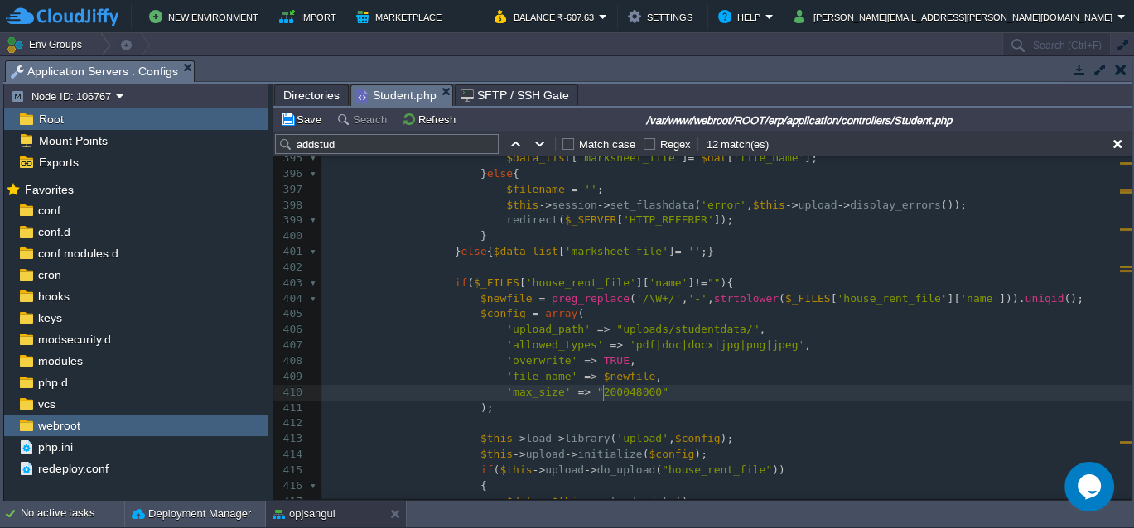
click at [602, 395] on div "xxxxxxxxxx public function addstud ent (){ 373 } else { 374 $filename = '' ; 37…" at bounding box center [726, 228] width 810 height 843
type textarea "1024"
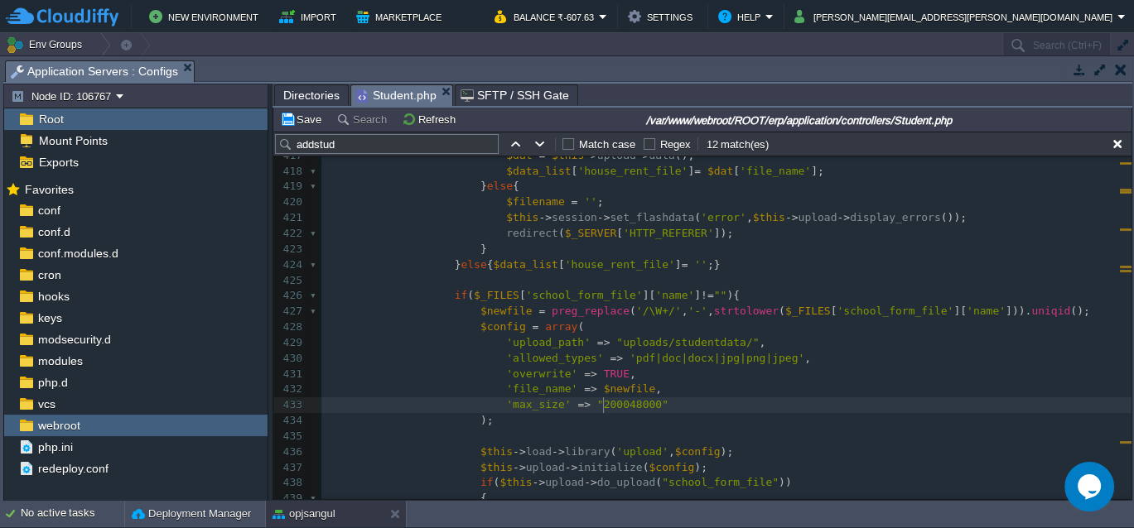
click at [601, 407] on span ""200048000"" at bounding box center [632, 404] width 71 height 12
type textarea "1024"
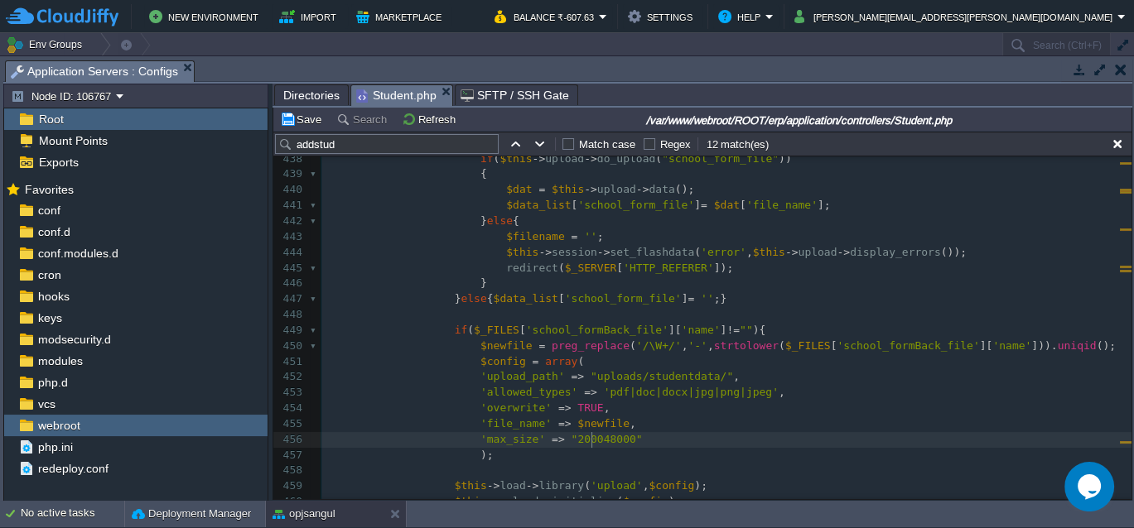
click at [589, 438] on span ""200048000"" at bounding box center [606, 439] width 71 height 12
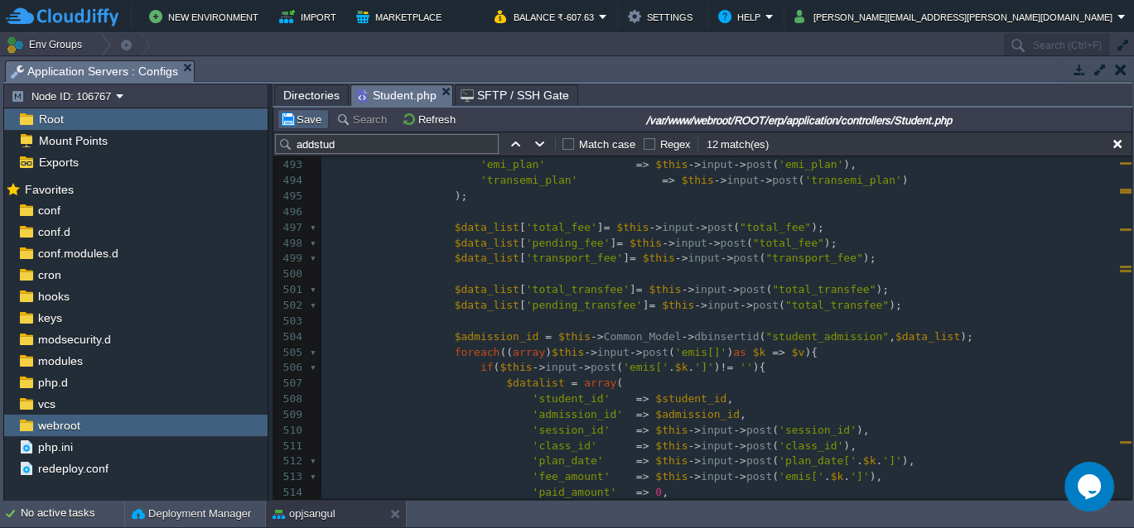
type textarea "1024"
click at [305, 118] on button "Save" at bounding box center [303, 119] width 46 height 15
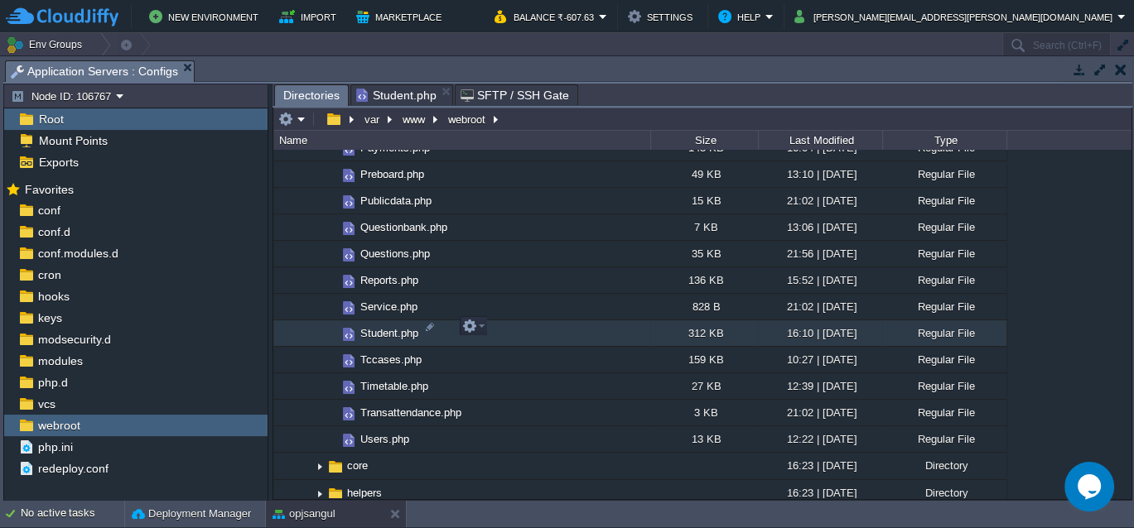
click at [306, 98] on span "Directories" at bounding box center [311, 95] width 56 height 21
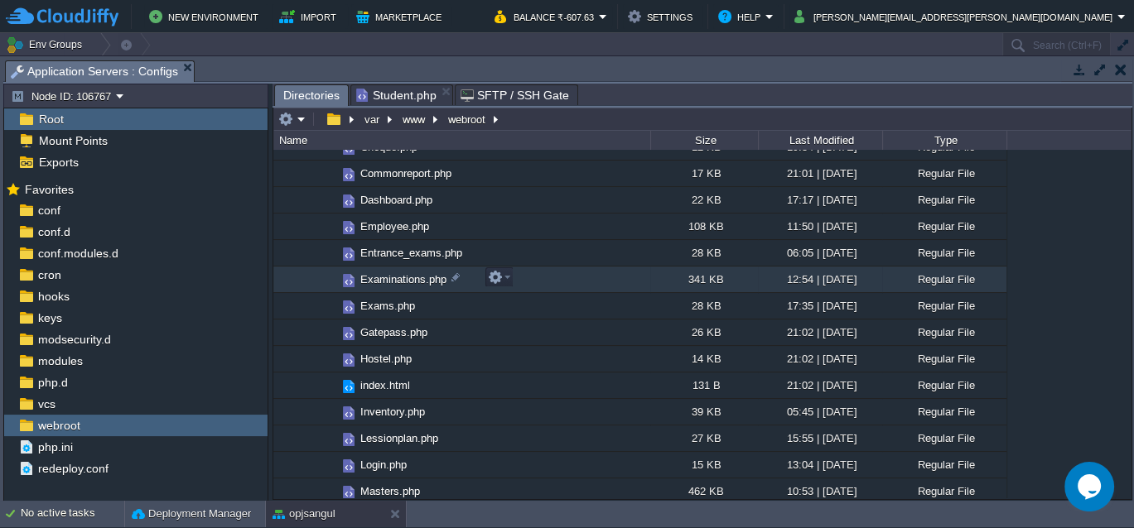
scroll to position [393, 0]
click at [506, 274] on em at bounding box center [499, 275] width 22 height 15
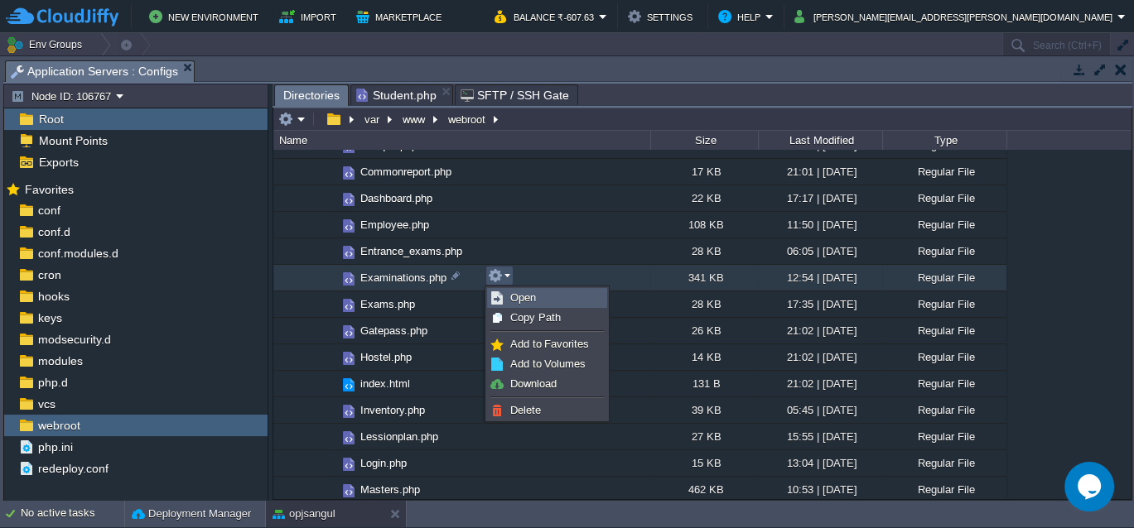
click at [513, 298] on span "Open" at bounding box center [523, 298] width 26 height 12
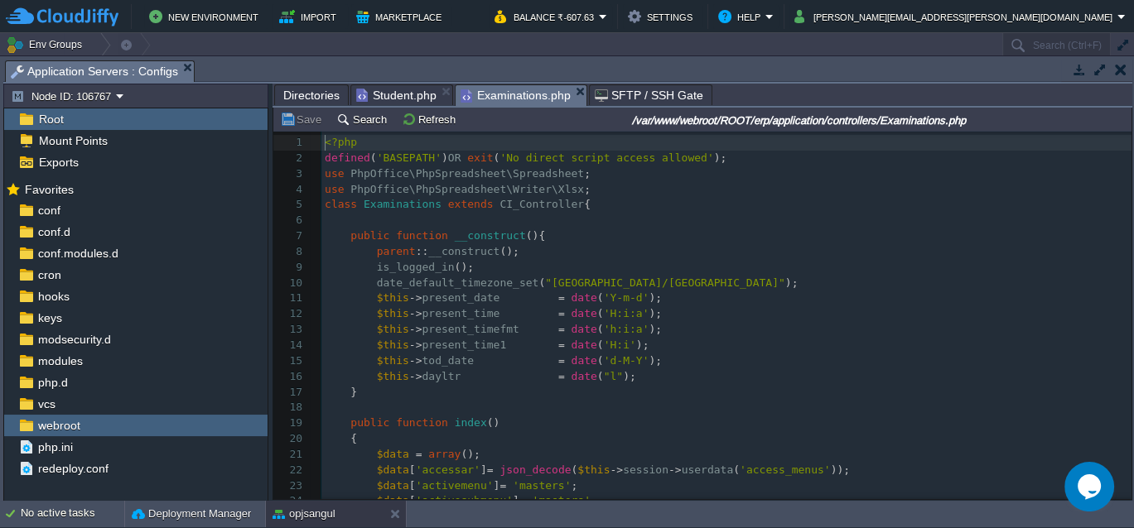
scroll to position [2, 0]
click at [369, 123] on button "Search" at bounding box center [363, 119] width 55 height 15
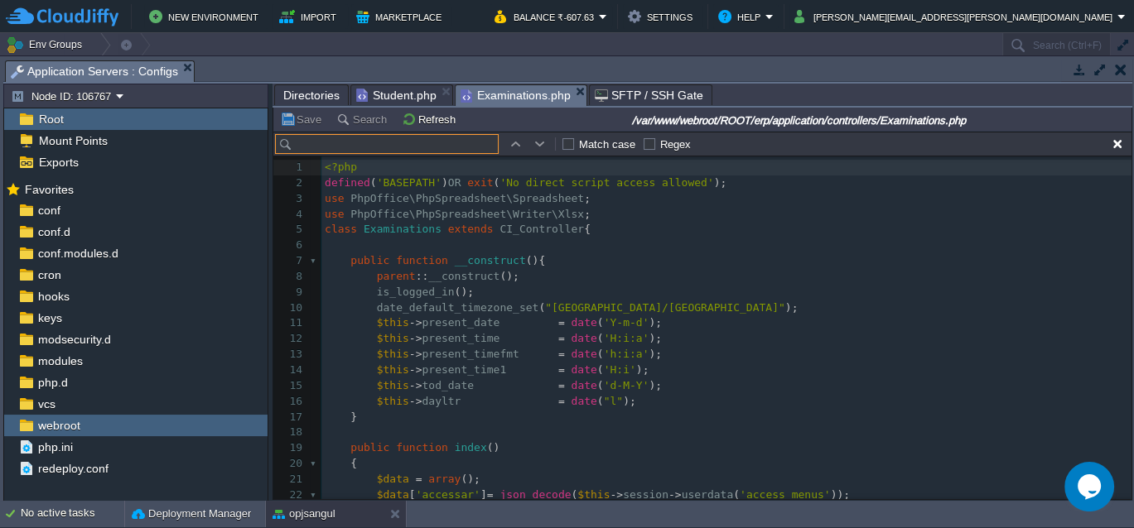
scroll to position [24, 0]
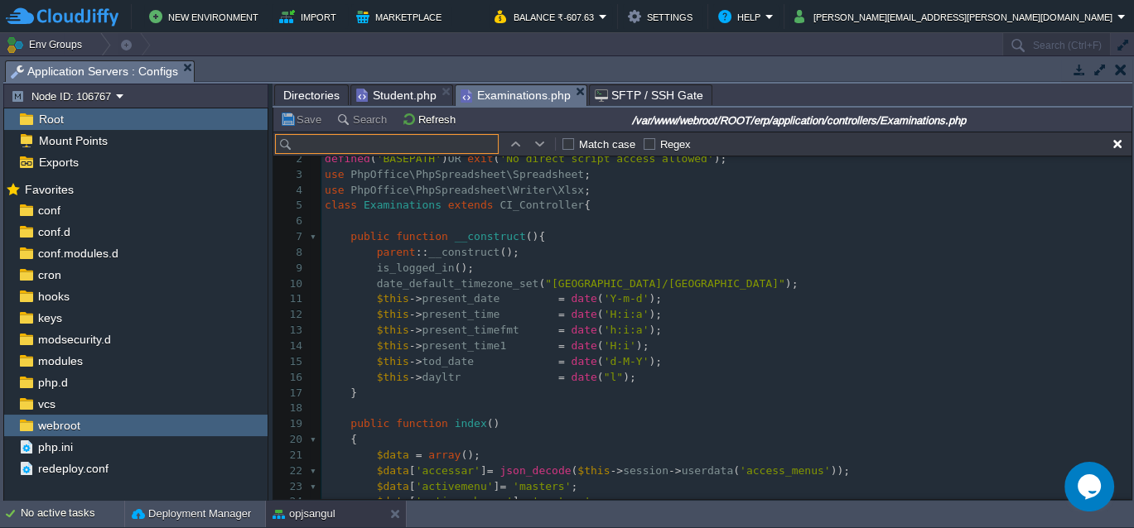
click at [371, 142] on input "text" at bounding box center [387, 144] width 224 height 20
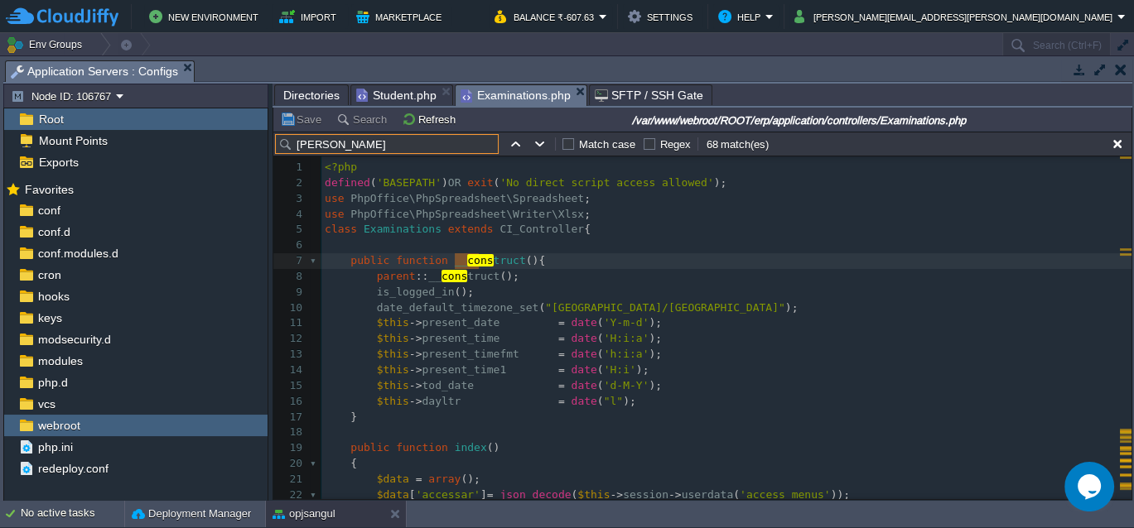
scroll to position [90213, 0]
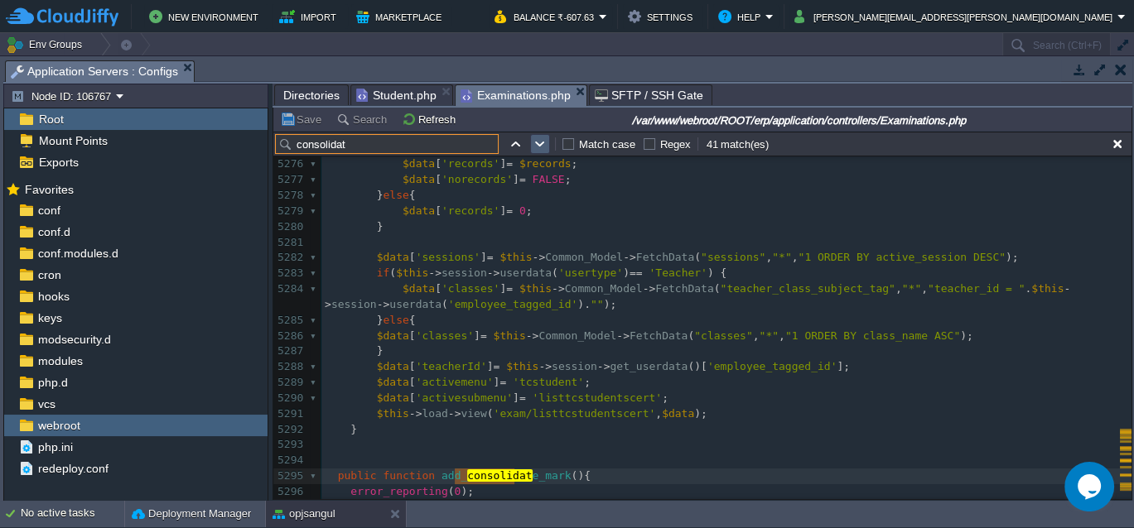
type input "consolidat"
click at [535, 139] on button "button" at bounding box center [540, 144] width 15 height 15
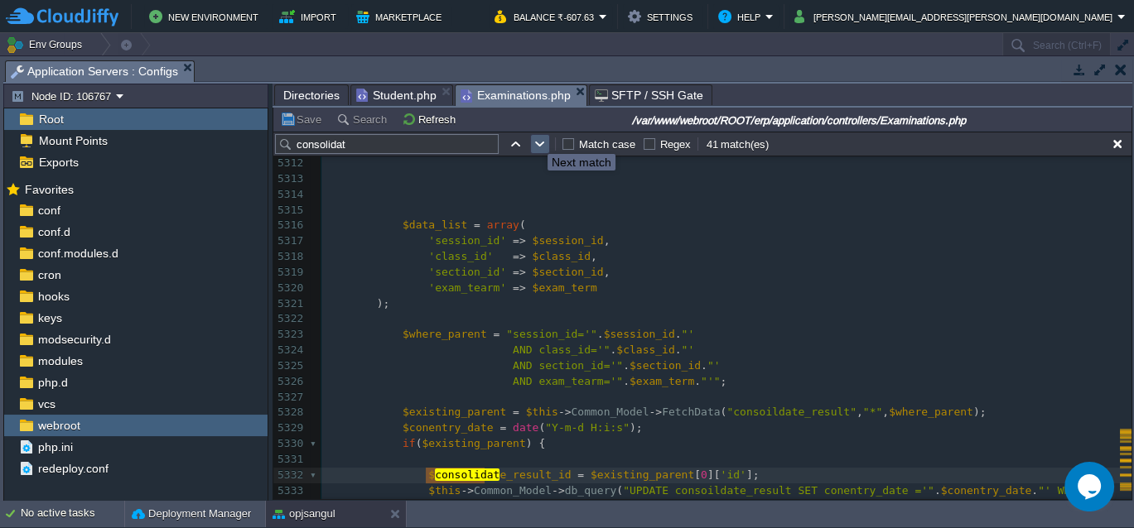
click at [535, 139] on button "button" at bounding box center [540, 144] width 15 height 15
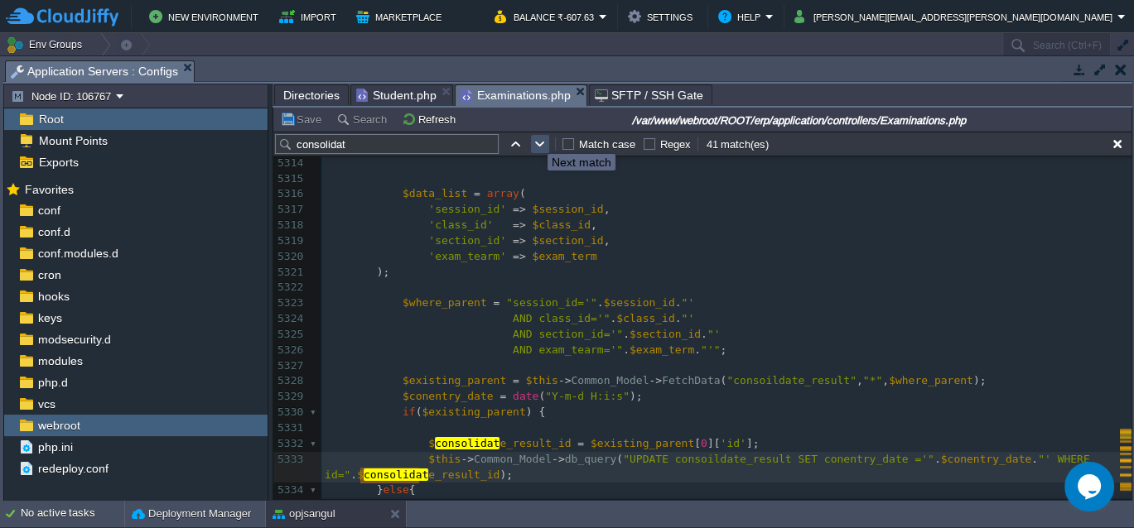
click at [535, 139] on button "button" at bounding box center [540, 144] width 15 height 15
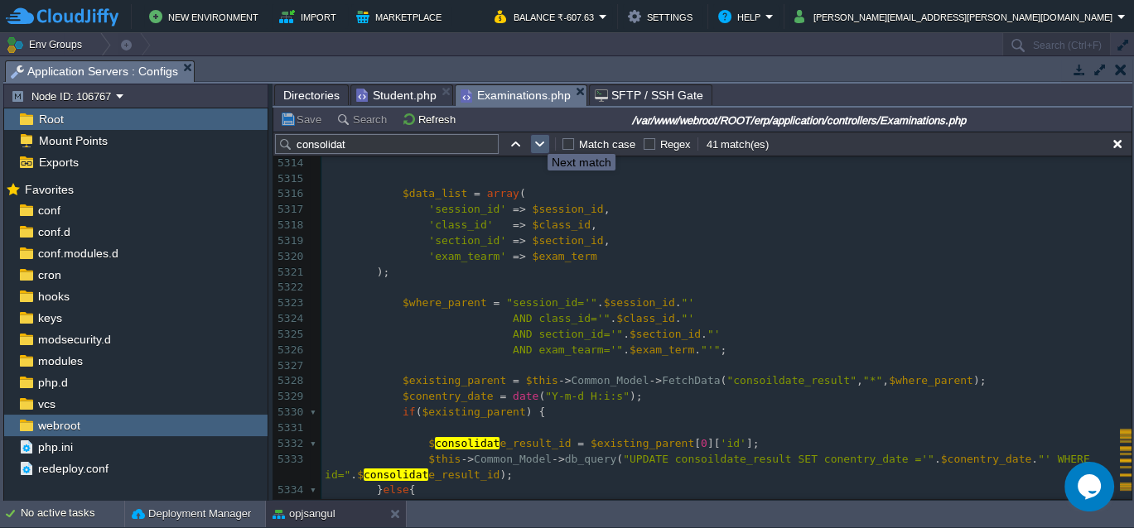
scroll to position [90884, 0]
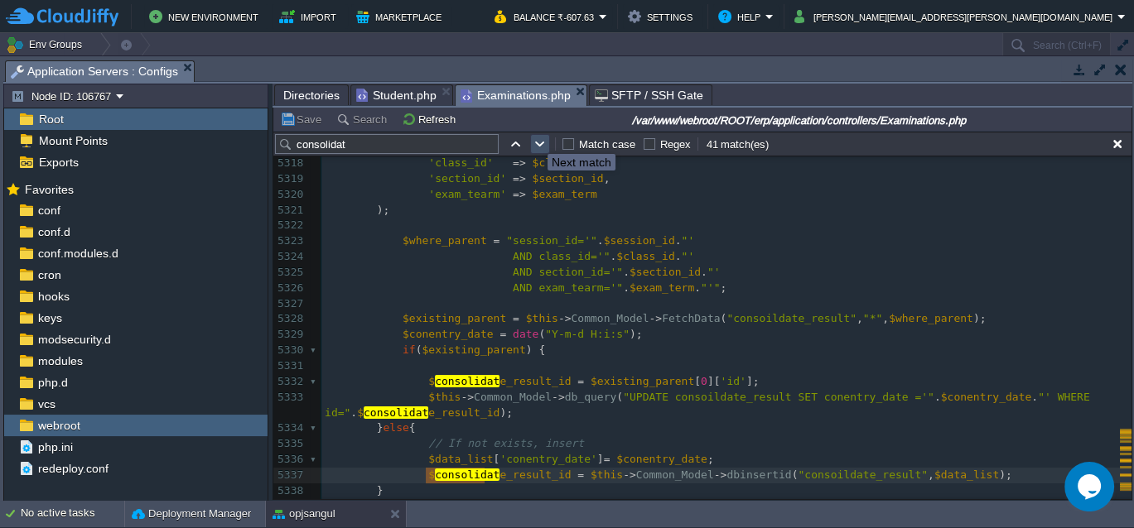
click at [535, 139] on button "button" at bounding box center [540, 144] width 15 height 15
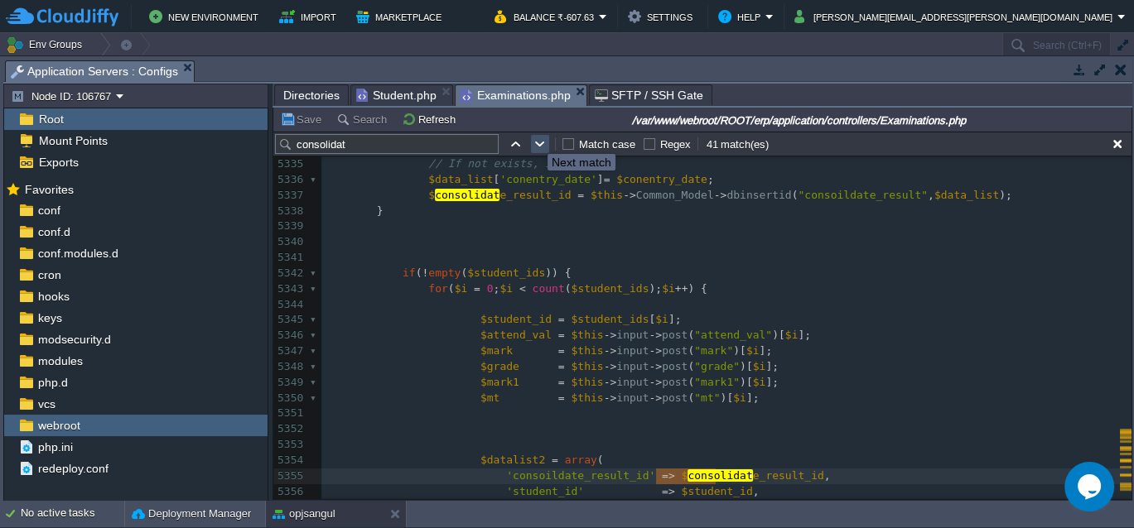
click at [535, 139] on button "button" at bounding box center [540, 144] width 15 height 15
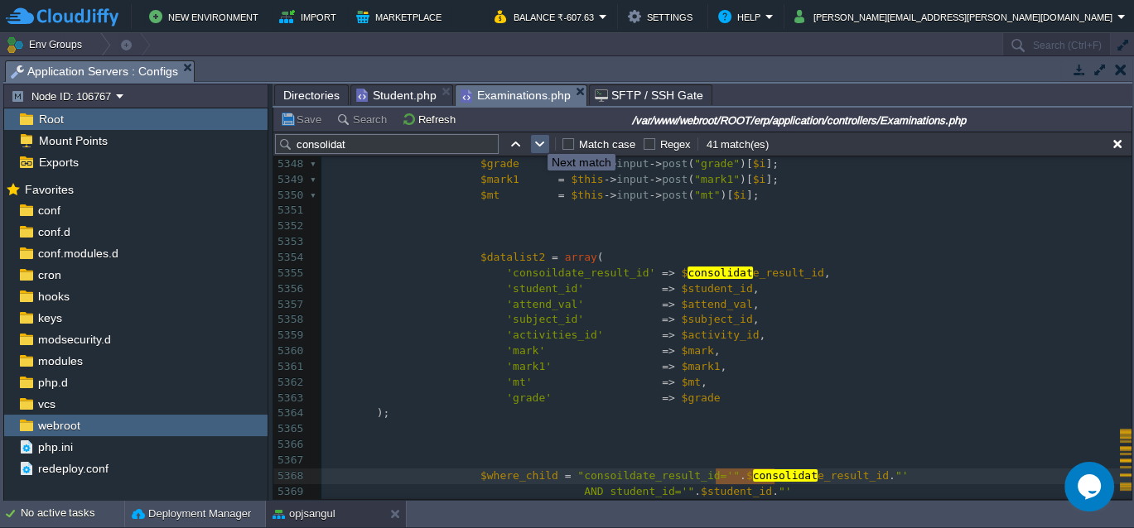
click at [535, 139] on button "button" at bounding box center [540, 144] width 15 height 15
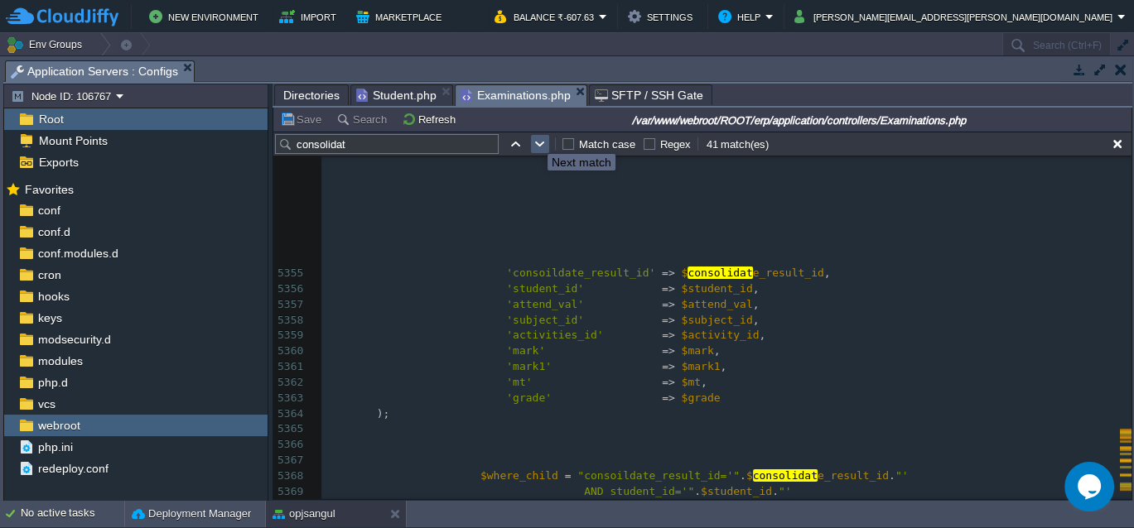
scroll to position [91680, 0]
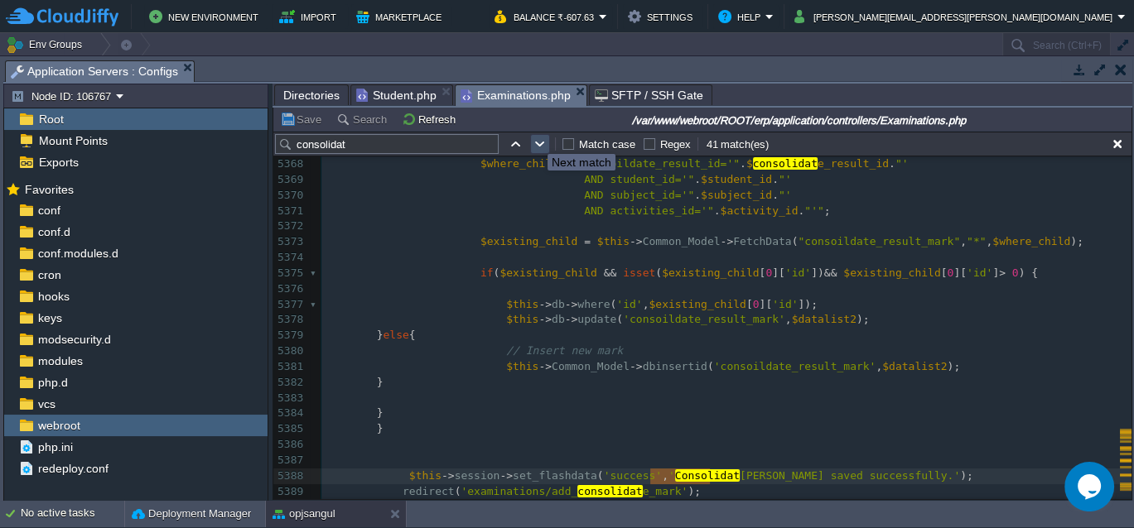
click at [535, 139] on button "button" at bounding box center [540, 144] width 15 height 15
type textarea "consolidat"
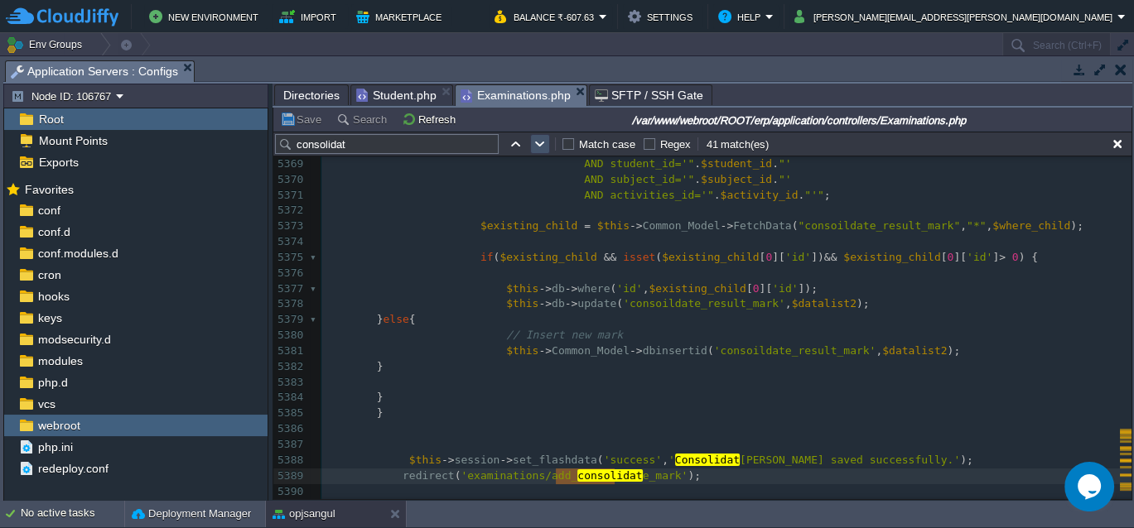
click at [535, 139] on button "button" at bounding box center [540, 144] width 15 height 15
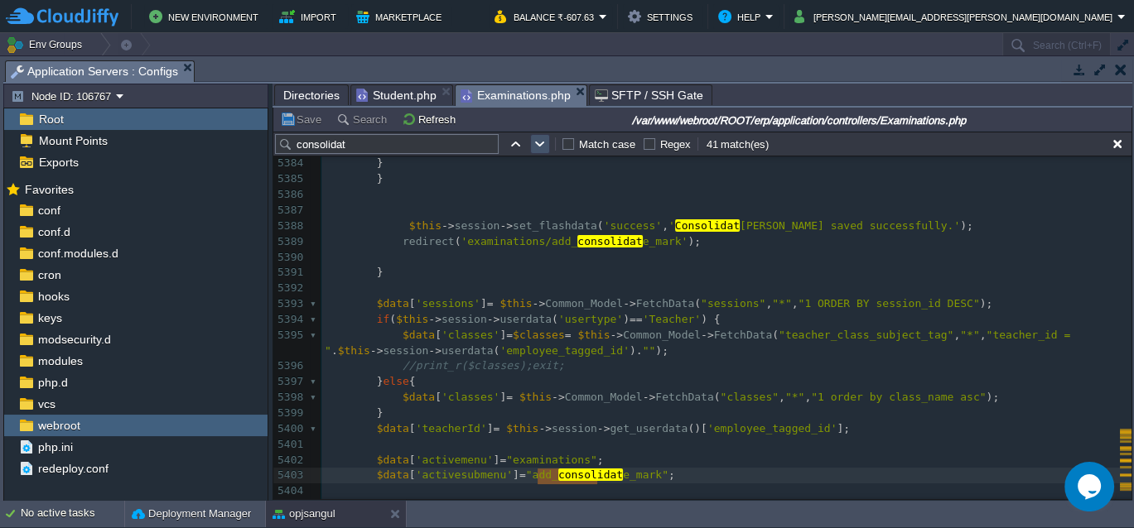
click at [535, 139] on button "button" at bounding box center [540, 144] width 15 height 15
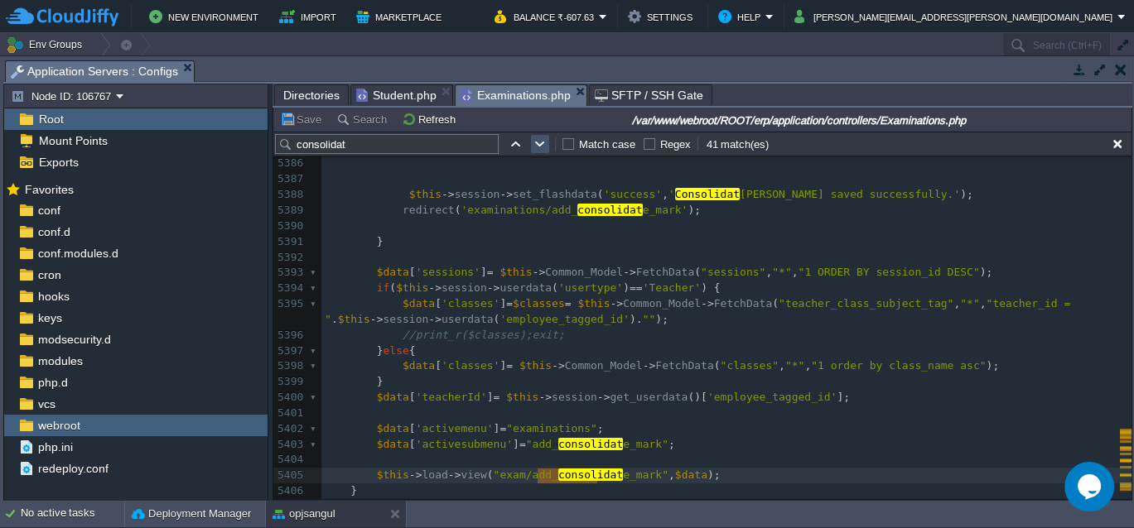
click at [535, 139] on button "button" at bounding box center [540, 144] width 15 height 15
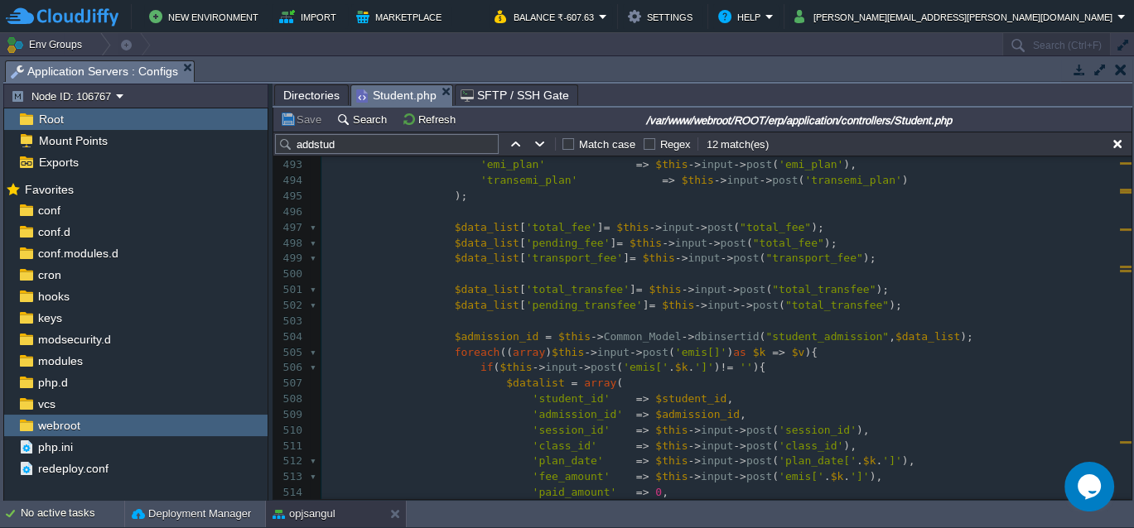
click at [397, 92] on span "Student.php" at bounding box center [396, 95] width 80 height 21
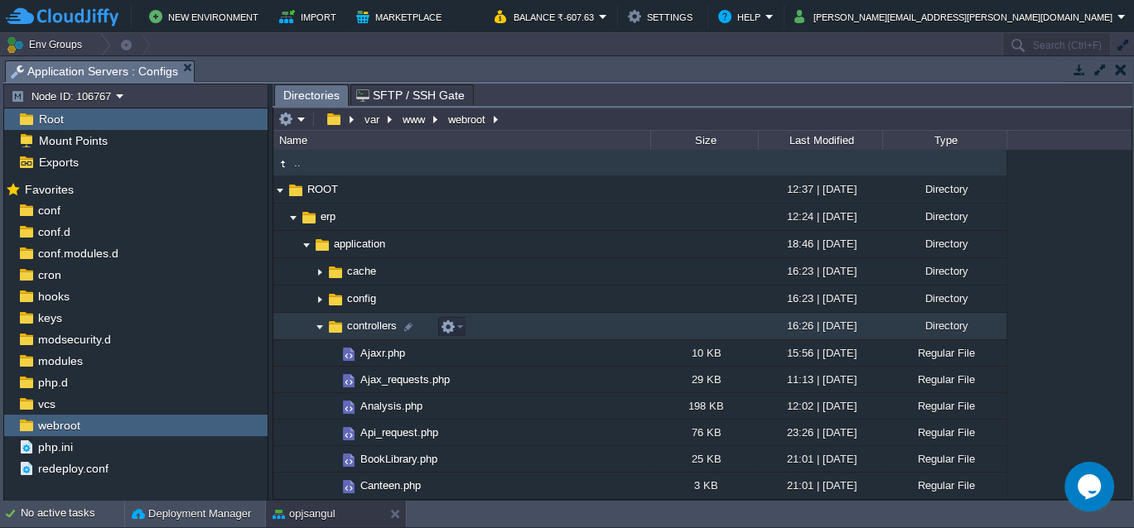
click at [319, 330] on img at bounding box center [319, 327] width 13 height 26
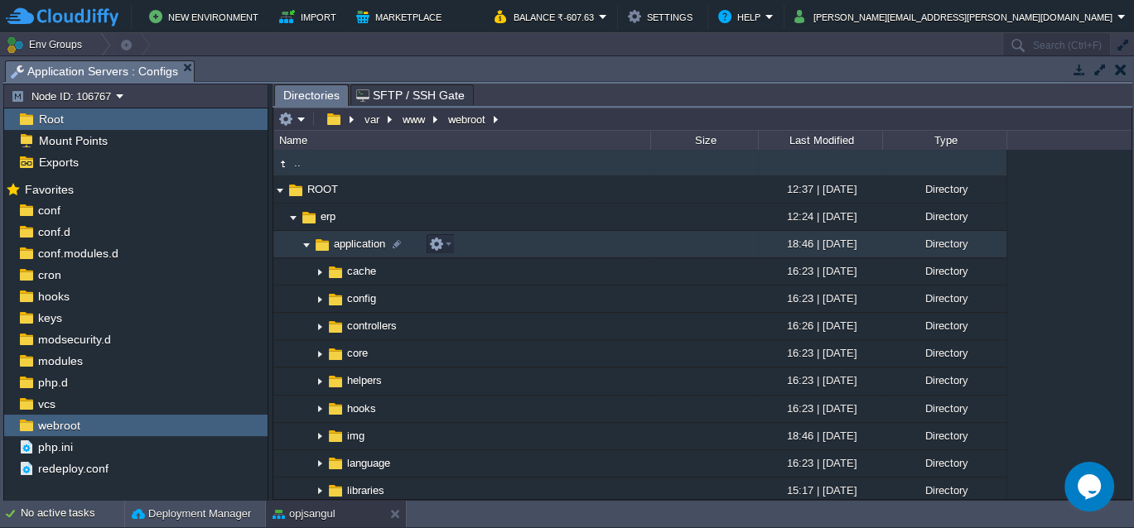
click at [305, 246] on img at bounding box center [306, 245] width 13 height 26
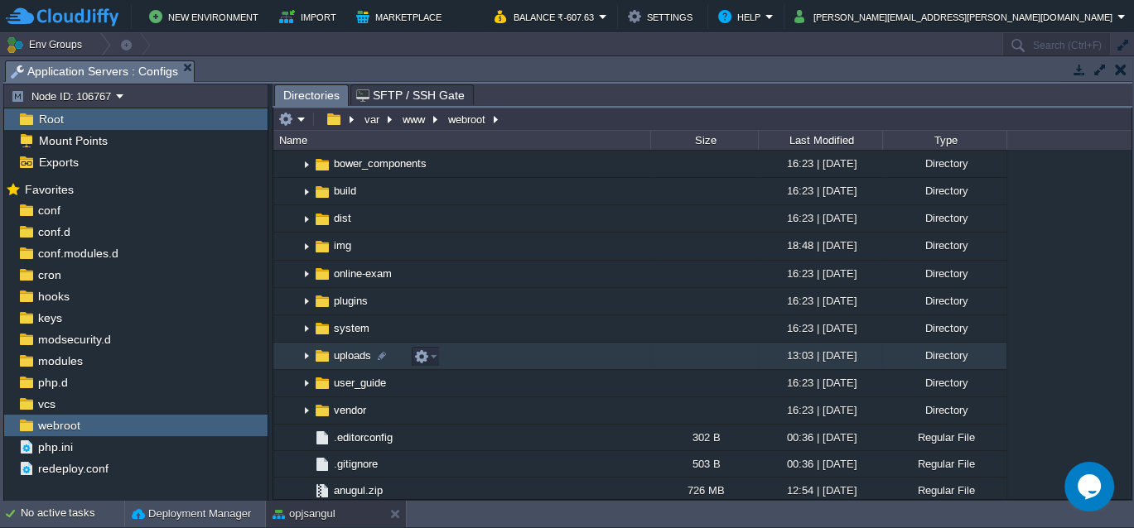
click at [306, 358] on img at bounding box center [306, 357] width 13 height 26
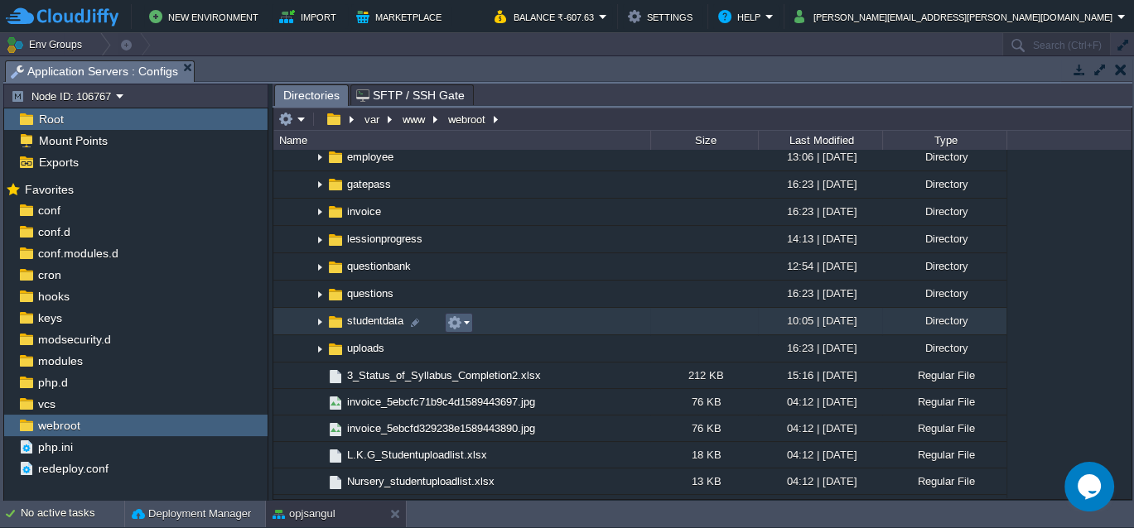
click at [465, 326] on em at bounding box center [458, 323] width 22 height 15
click at [321, 323] on img at bounding box center [319, 322] width 13 height 26
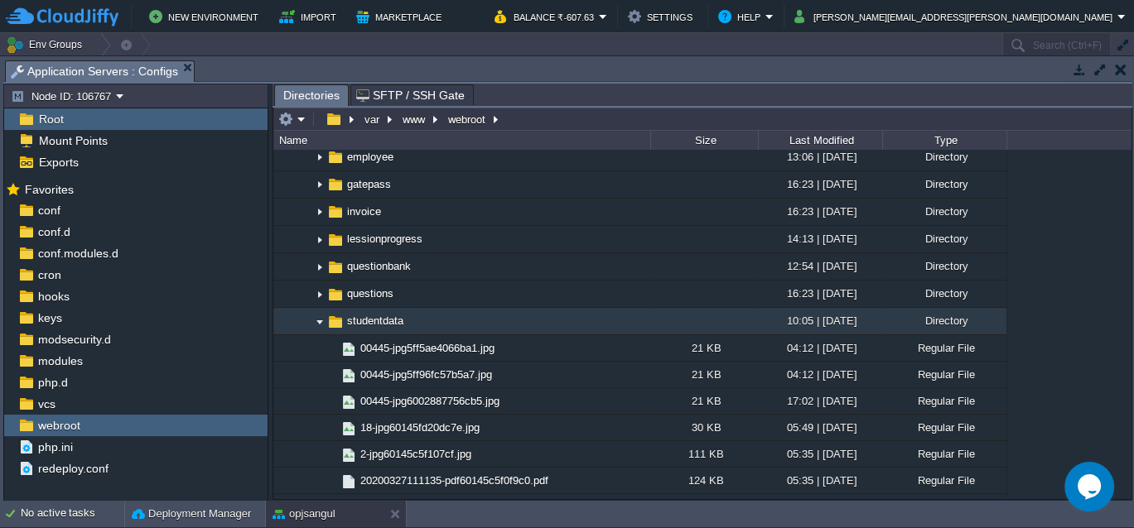
click at [321, 323] on img at bounding box center [319, 322] width 13 height 26
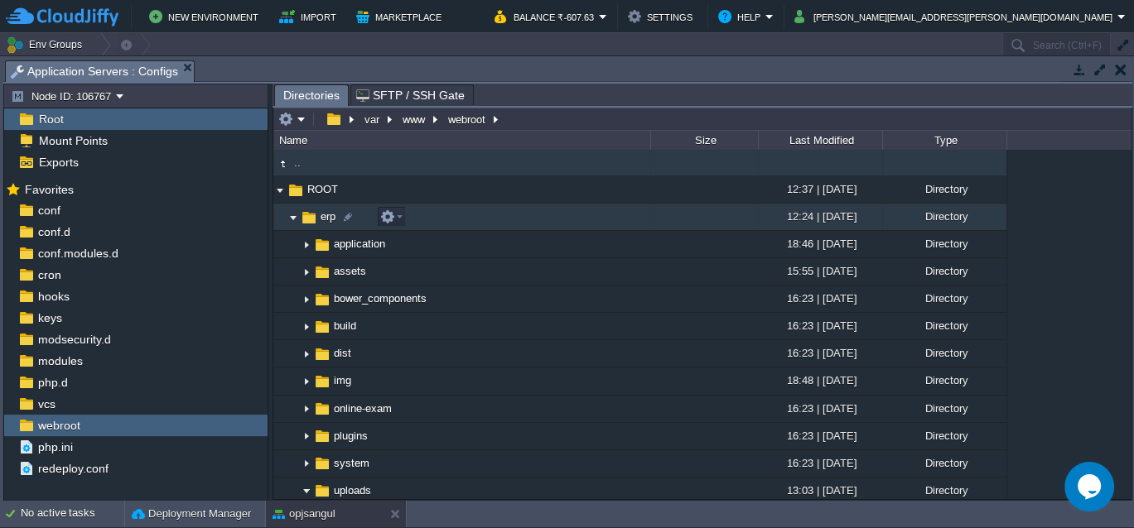
click at [292, 215] on img at bounding box center [293, 218] width 13 height 26
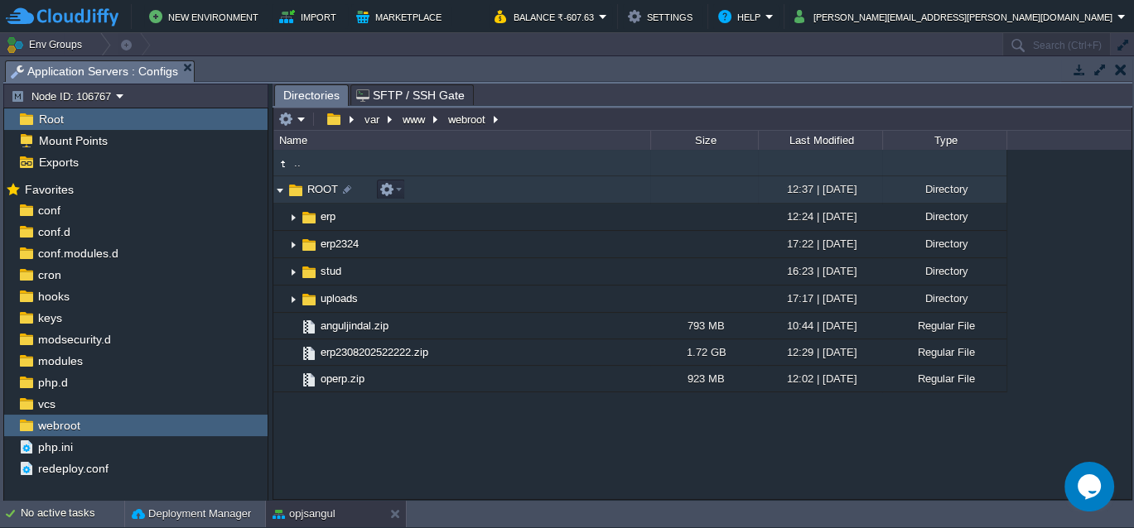
click at [277, 187] on img at bounding box center [279, 190] width 13 height 26
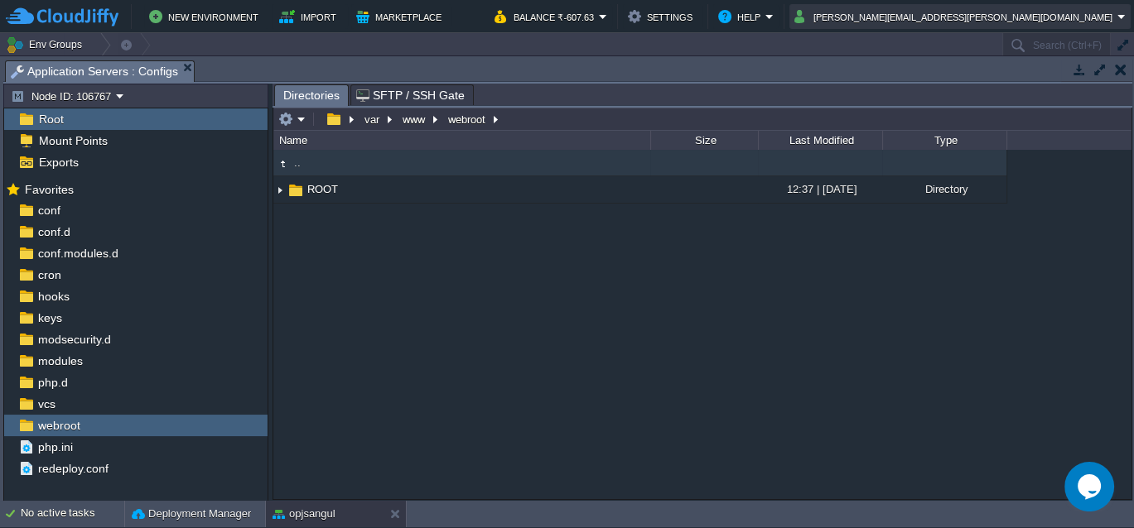
click at [1025, 15] on button "[PERSON_NAME][EMAIL_ADDRESS][PERSON_NAME][DOMAIN_NAME]" at bounding box center [955, 17] width 323 height 20
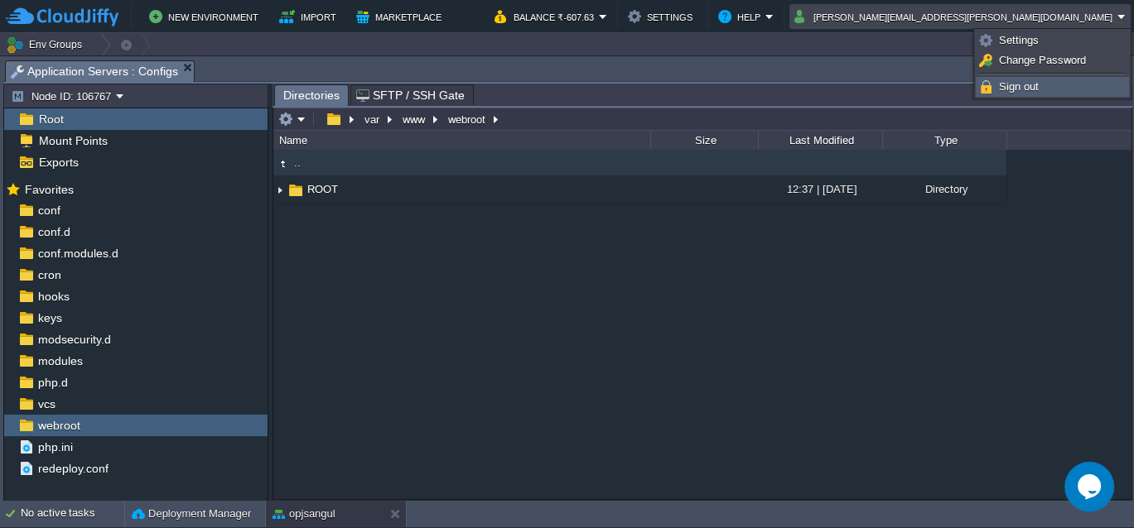
click at [1023, 88] on span "Sign out" at bounding box center [1019, 86] width 40 height 12
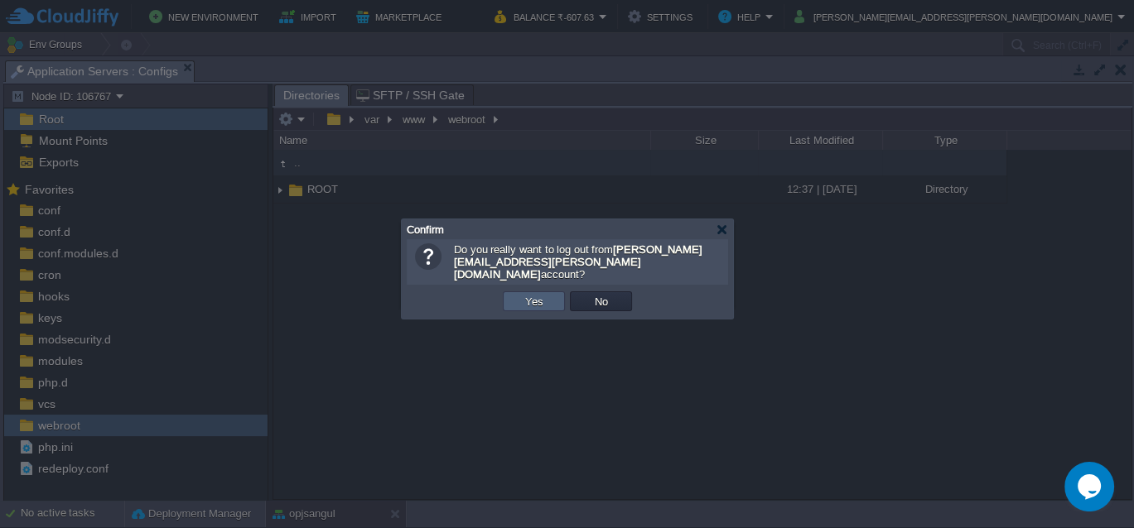
click at [535, 294] on button "Yes" at bounding box center [534, 301] width 28 height 15
